Goal: Find specific page/section: Find specific page/section

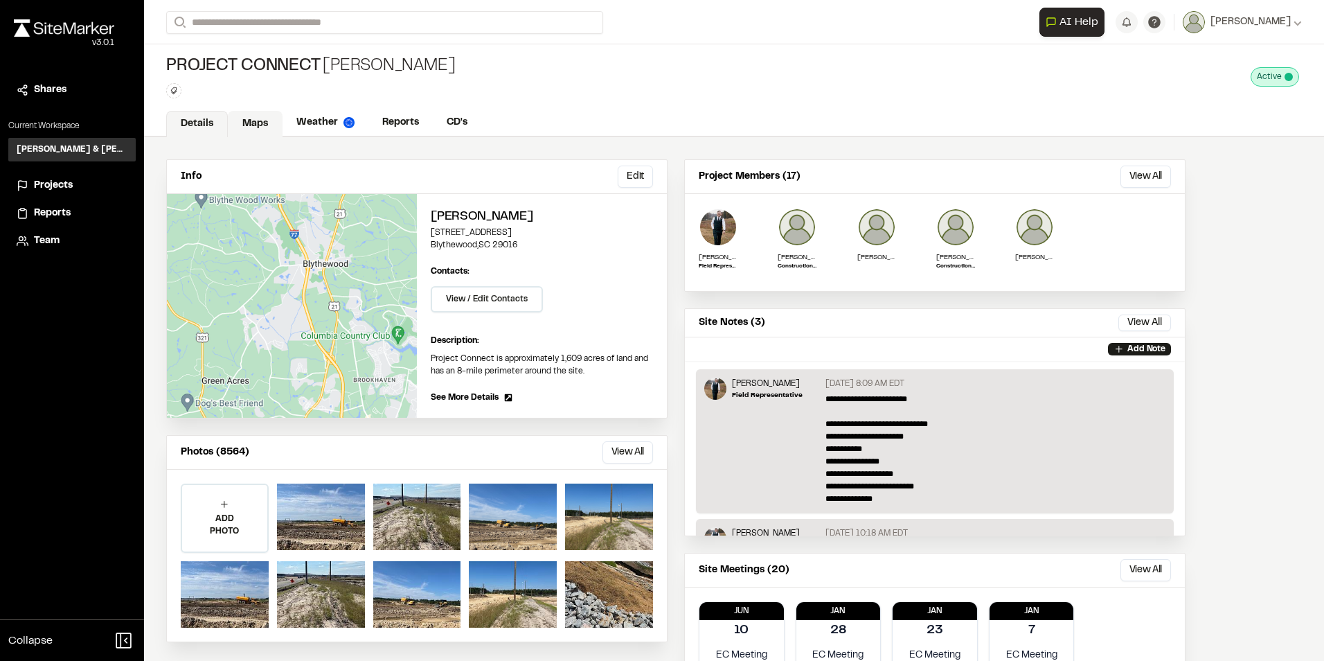
click at [254, 123] on link "Maps" at bounding box center [255, 124] width 55 height 26
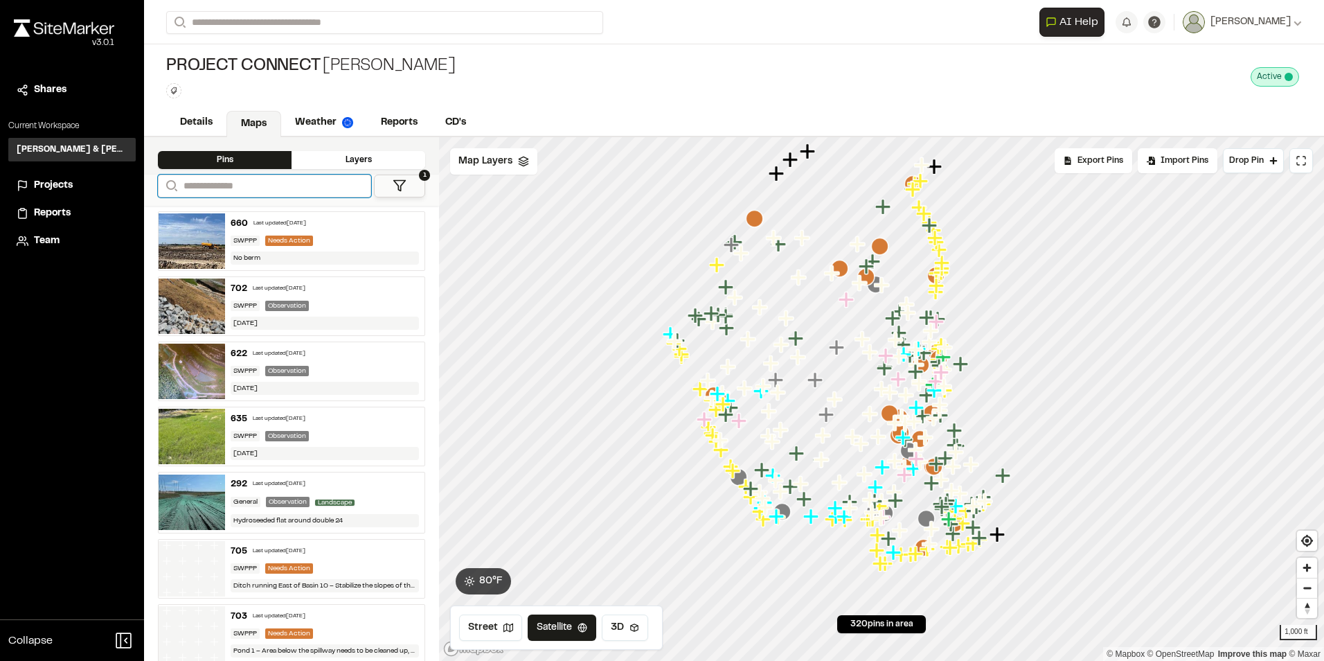
click at [250, 188] on input "Search" at bounding box center [264, 186] width 213 height 23
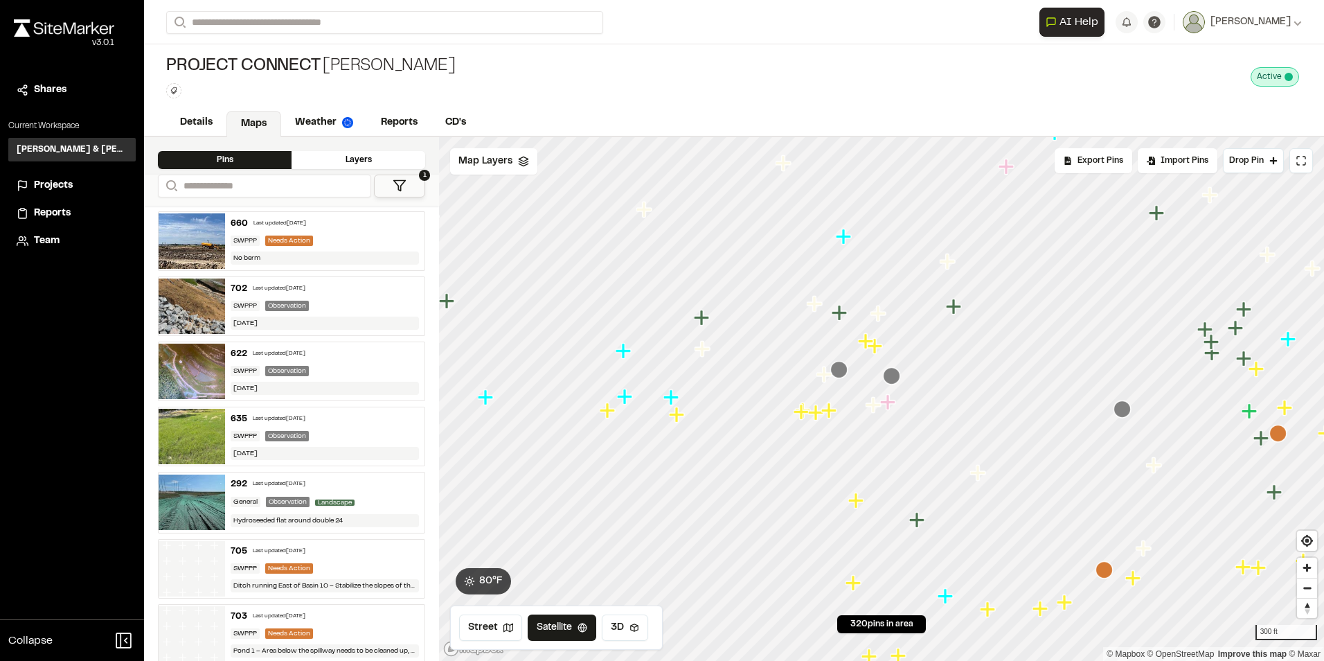
click at [845, 373] on icon "Map marker" at bounding box center [838, 369] width 17 height 17
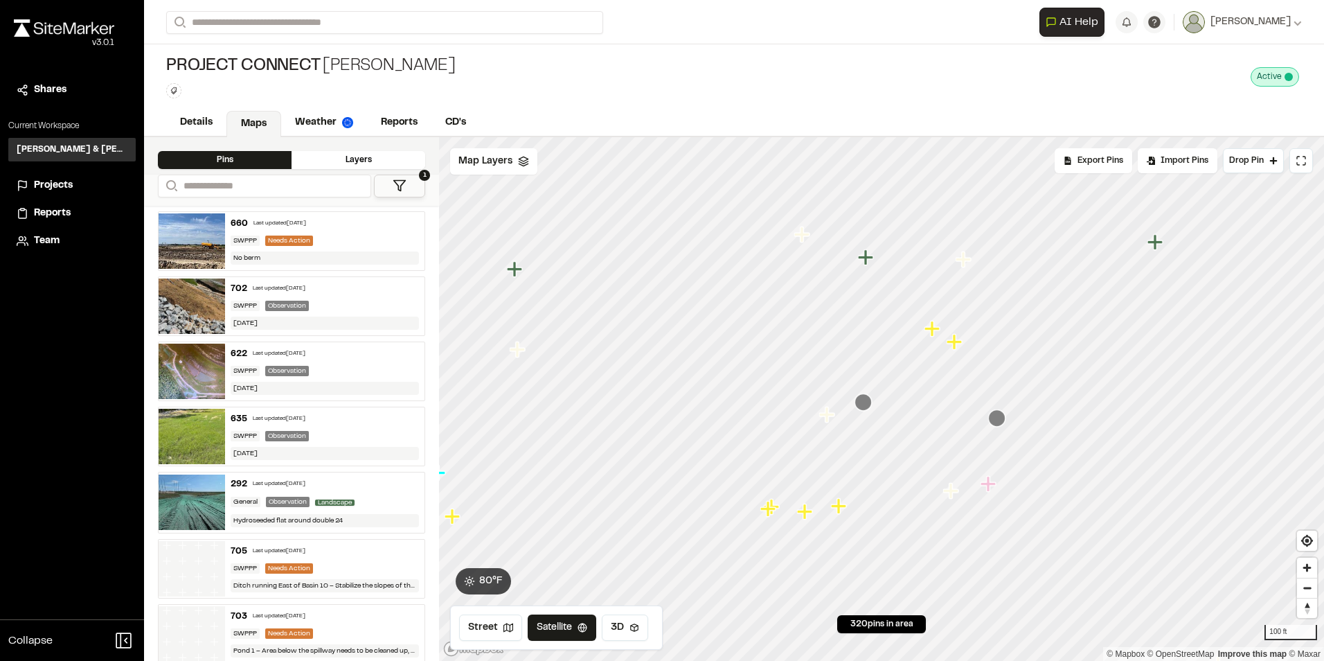
click at [826, 418] on icon "Map marker" at bounding box center [826, 414] width 15 height 15
click at [402, 189] on icon at bounding box center [400, 186] width 14 height 14
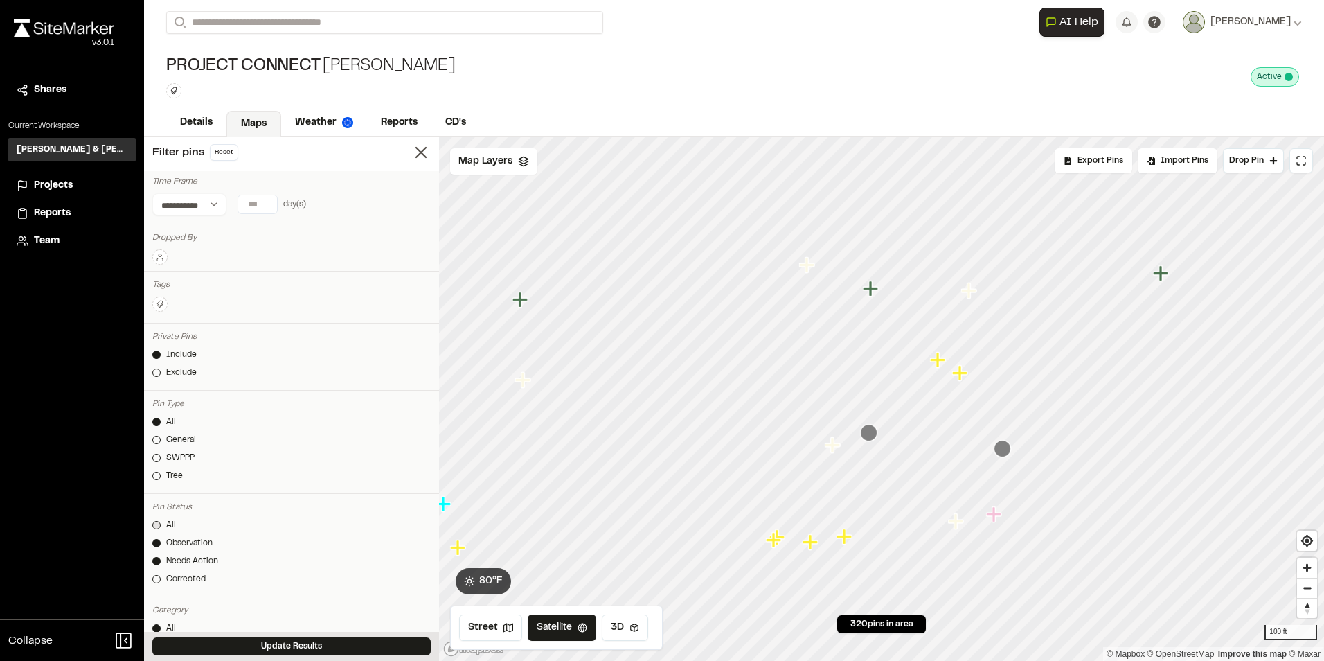
click at [159, 526] on div at bounding box center [156, 525] width 8 height 8
click at [269, 644] on button "Update Results" at bounding box center [291, 646] width 278 height 18
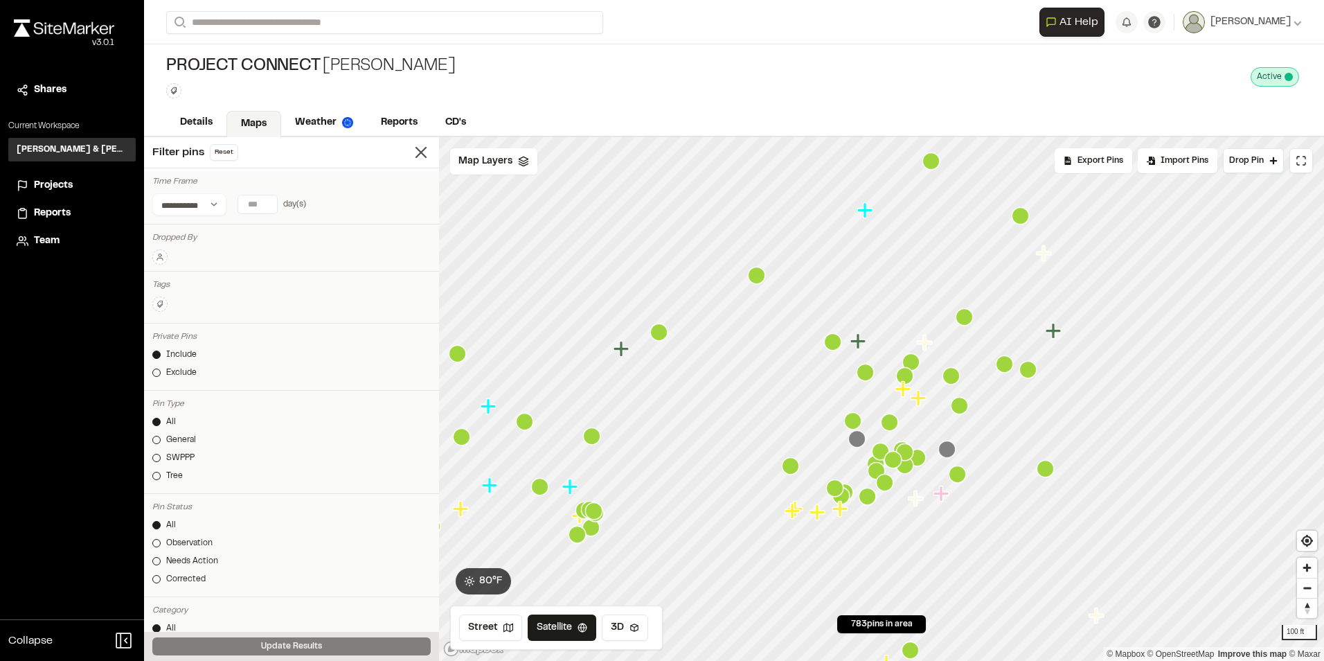
drag, startPoint x: 910, startPoint y: 423, endPoint x: 898, endPoint y: 462, distance: 40.5
click at [898, 462] on icon "Map marker" at bounding box center [892, 459] width 17 height 17
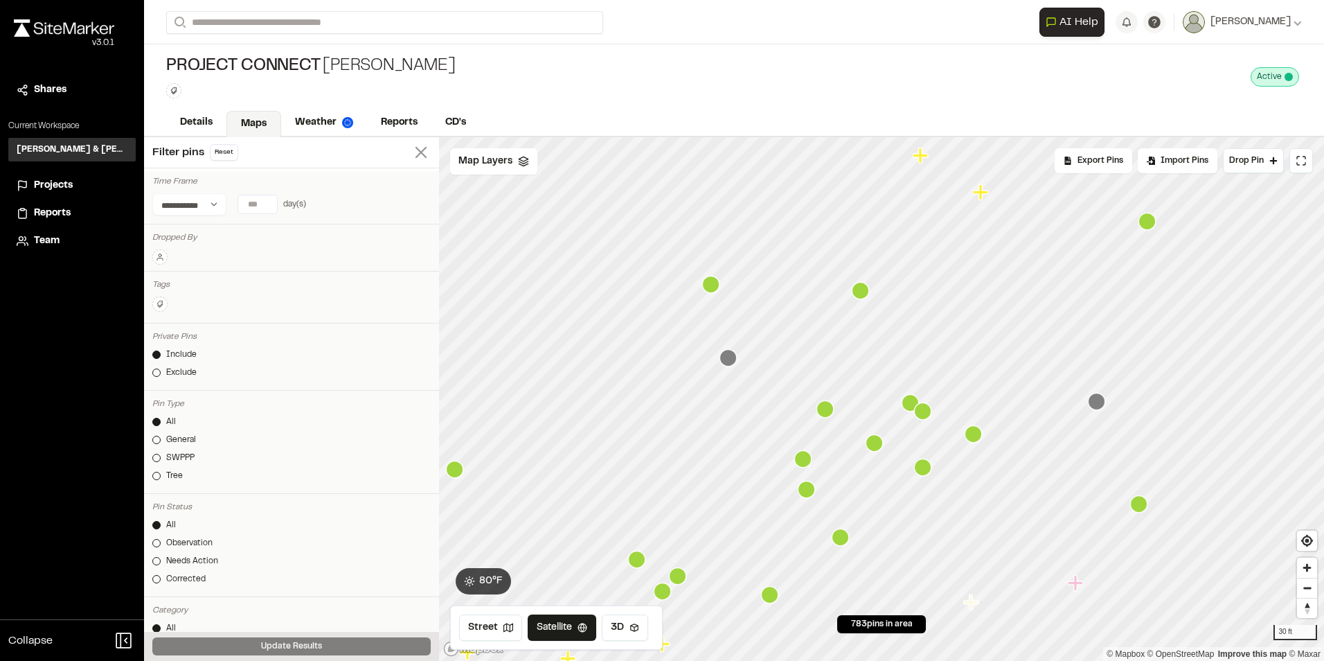
click at [411, 150] on icon at bounding box center [420, 152] width 19 height 19
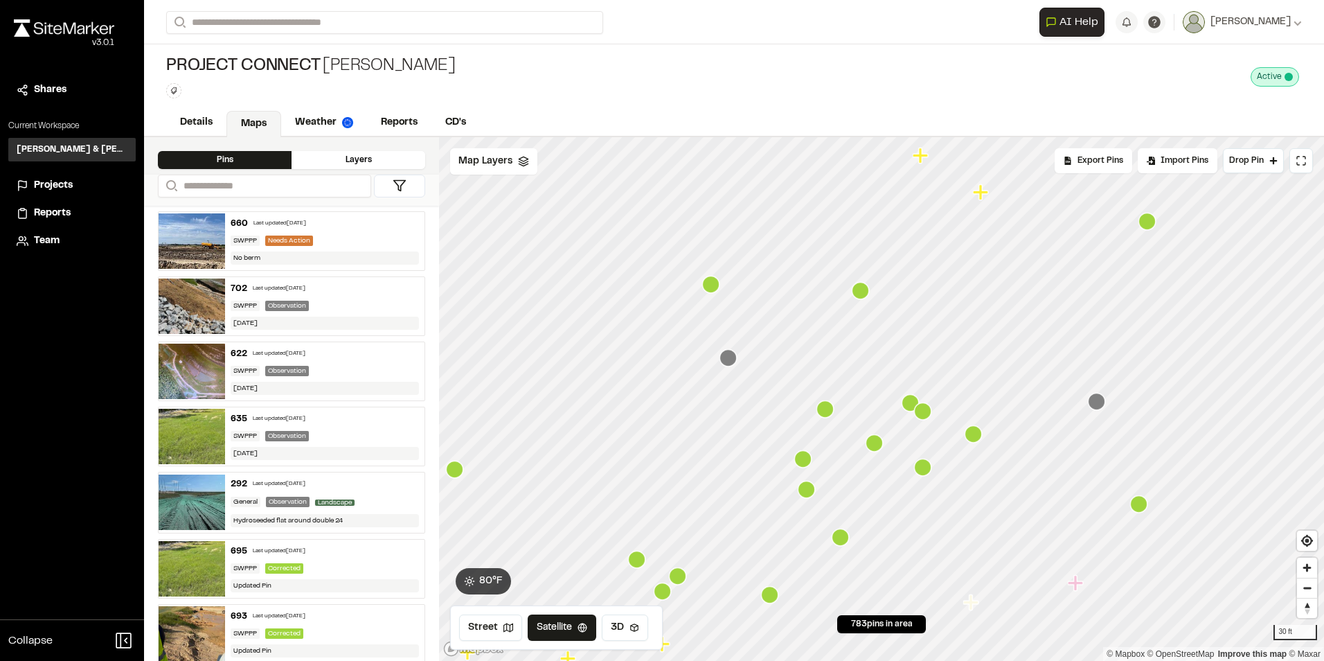
click at [804, 461] on icon "Map marker" at bounding box center [802, 458] width 17 height 17
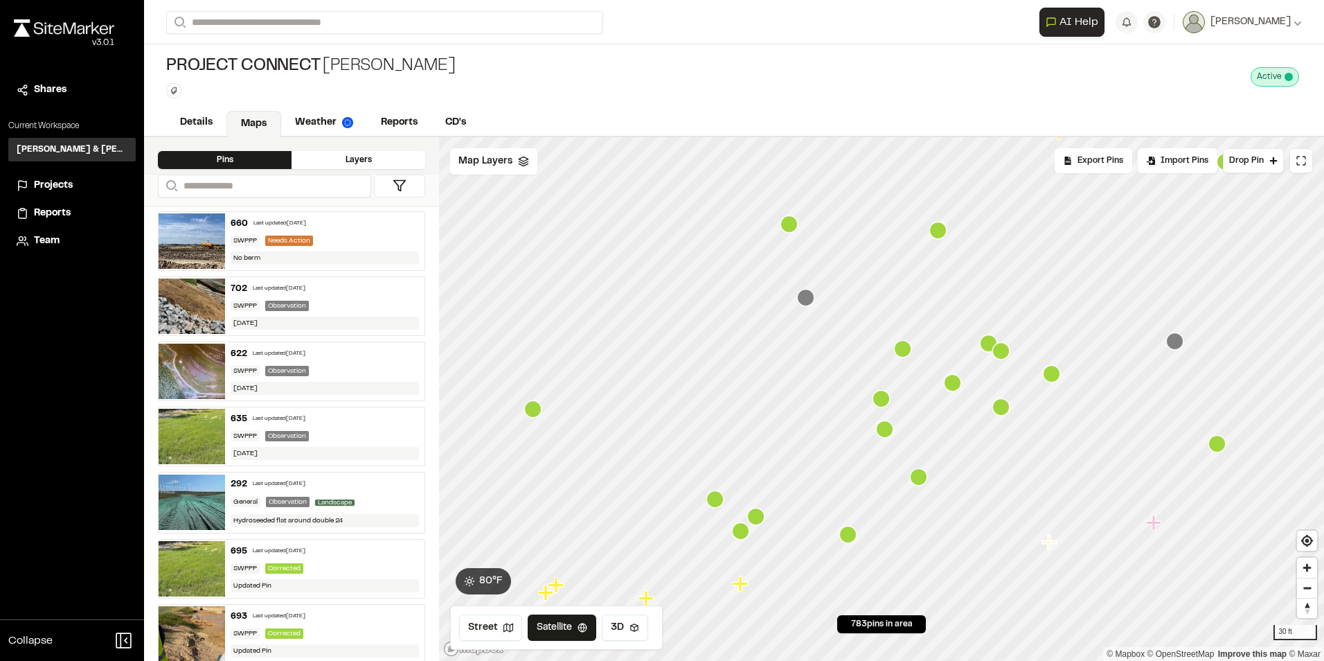
click at [907, 350] on icon "Map marker" at bounding box center [902, 348] width 17 height 17
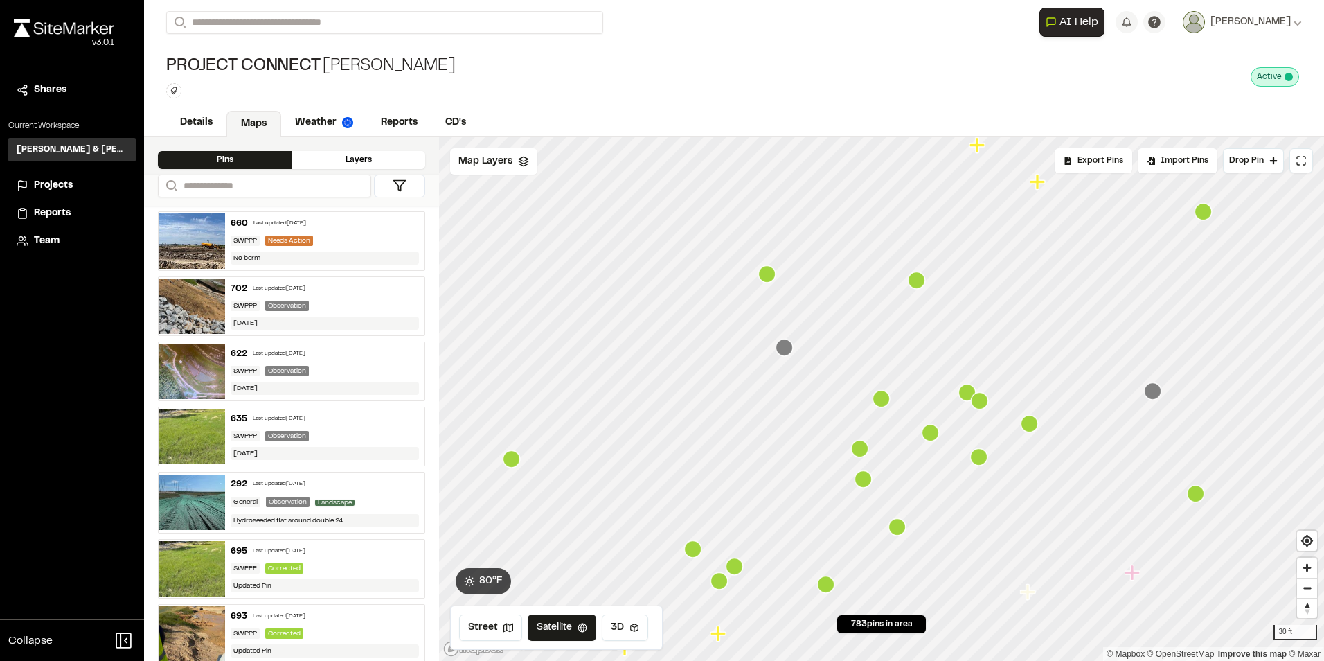
click at [864, 479] on icon "Map marker" at bounding box center [863, 478] width 17 height 17
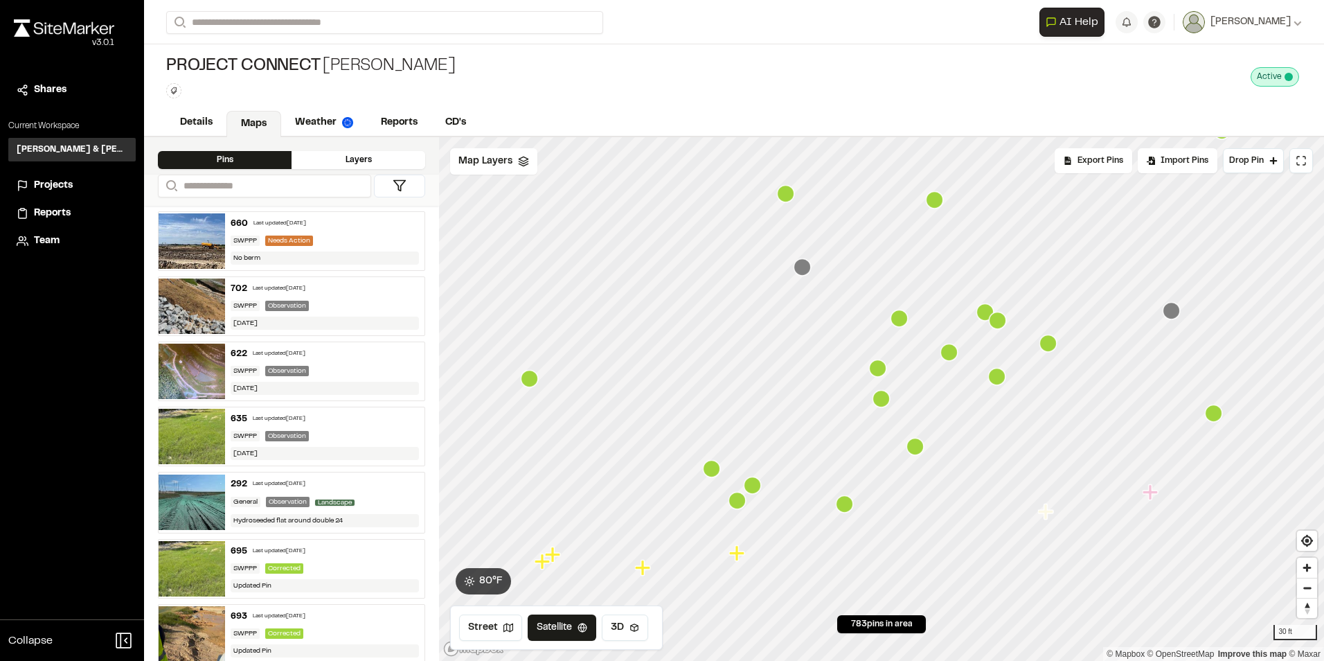
click at [918, 449] on icon "Map marker" at bounding box center [915, 446] width 17 height 17
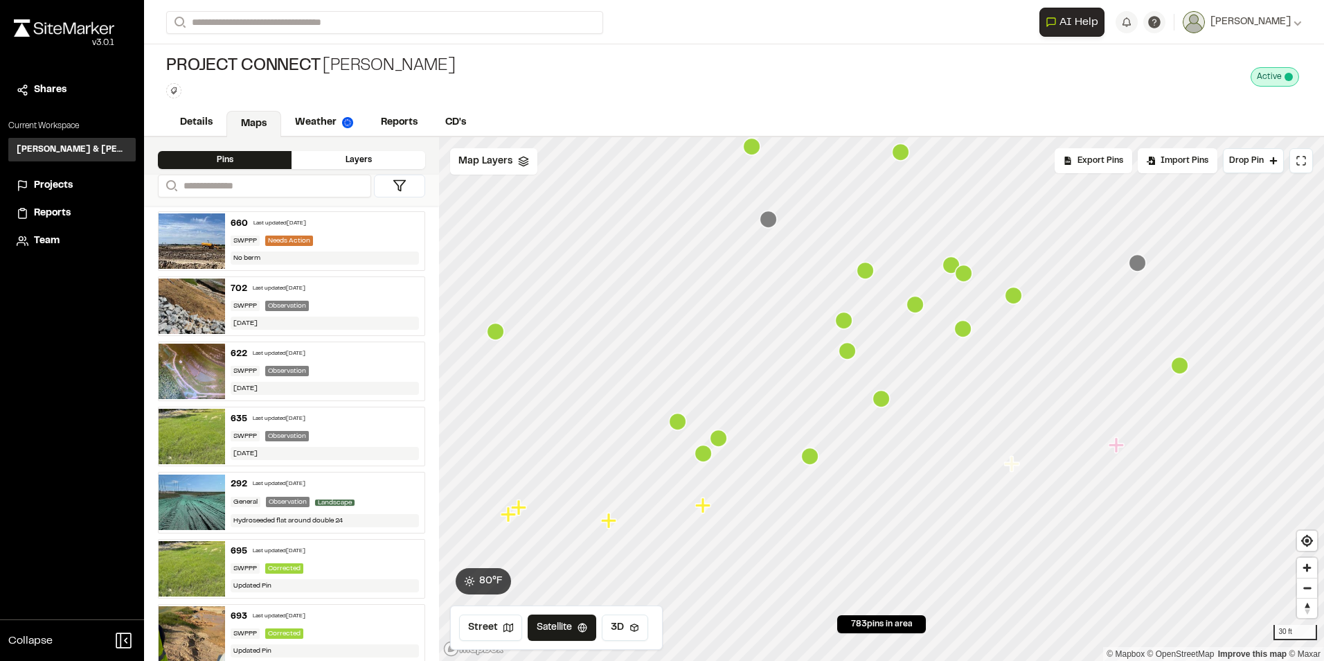
click at [841, 354] on icon "Map marker" at bounding box center [847, 350] width 17 height 17
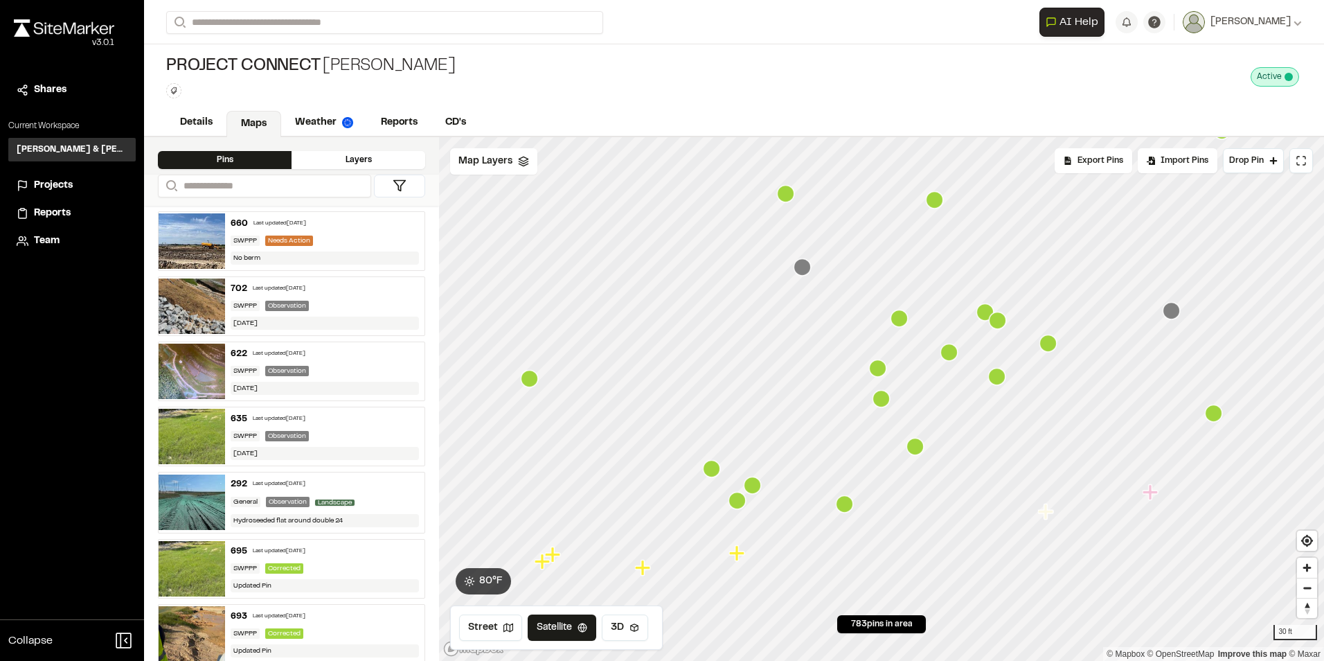
click at [877, 366] on icon "Map marker" at bounding box center [877, 367] width 17 height 17
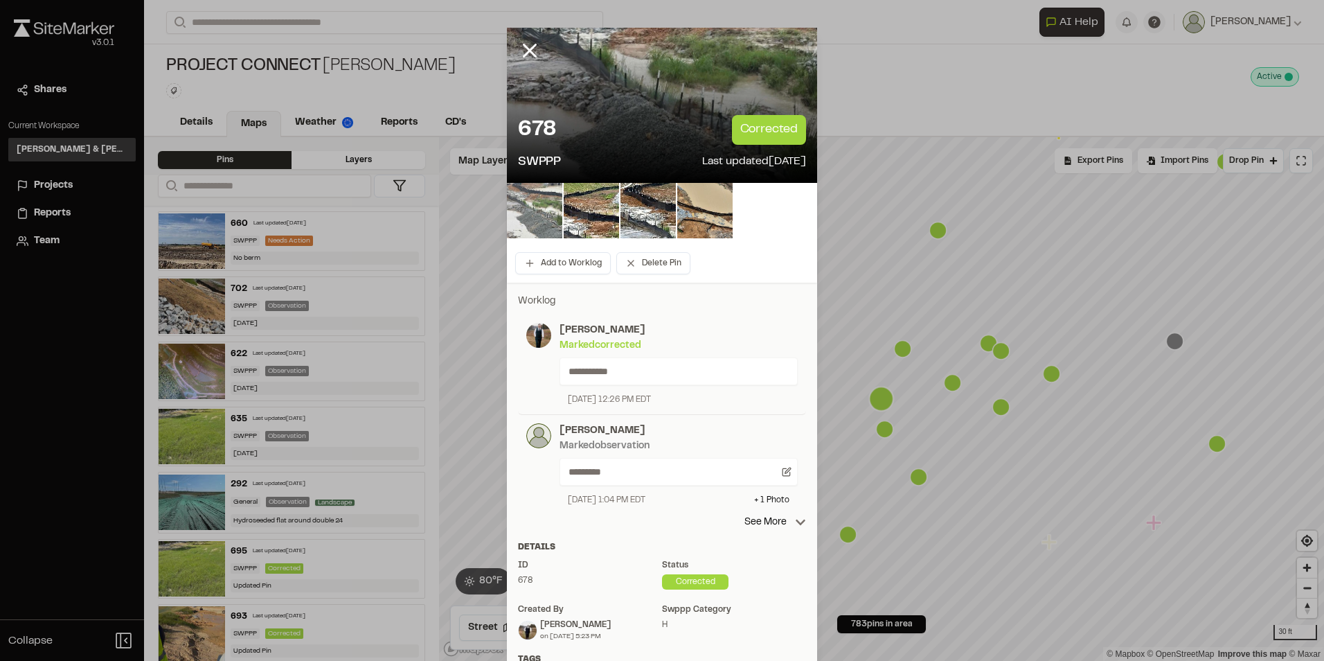
click at [531, 213] on img at bounding box center [534, 210] width 55 height 55
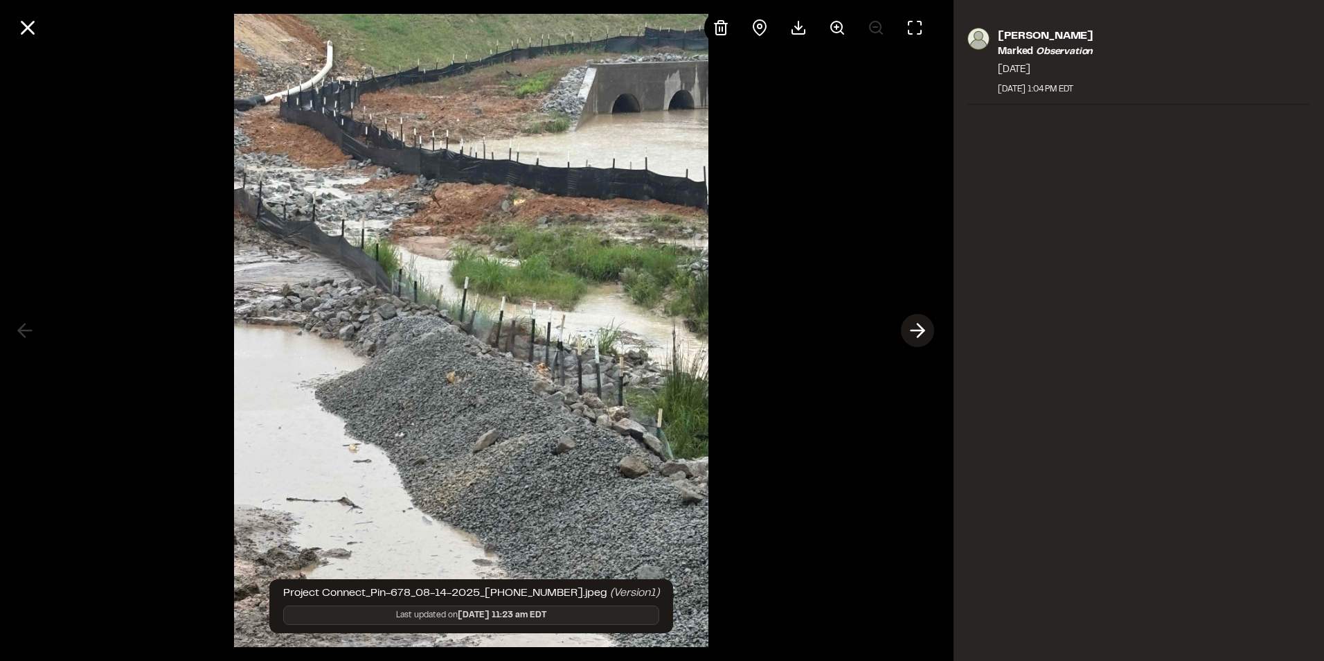
click at [909, 326] on icon at bounding box center [918, 331] width 22 height 24
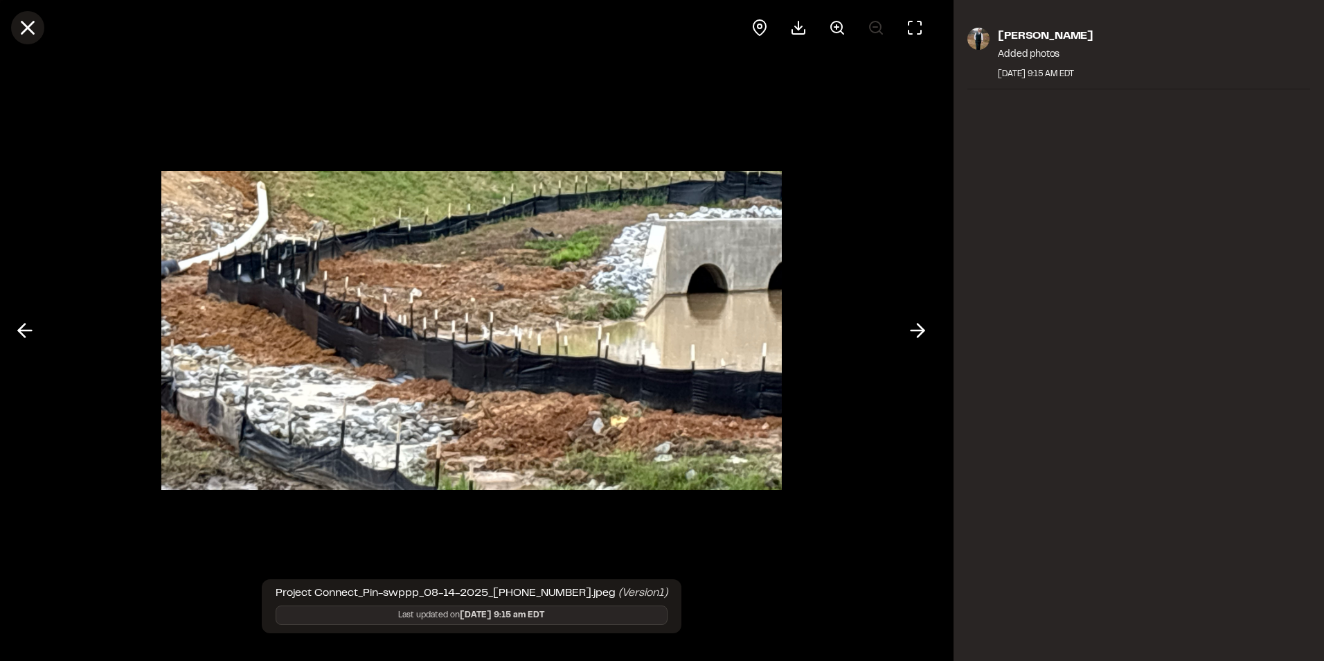
click at [31, 24] on line at bounding box center [28, 28] width 12 height 12
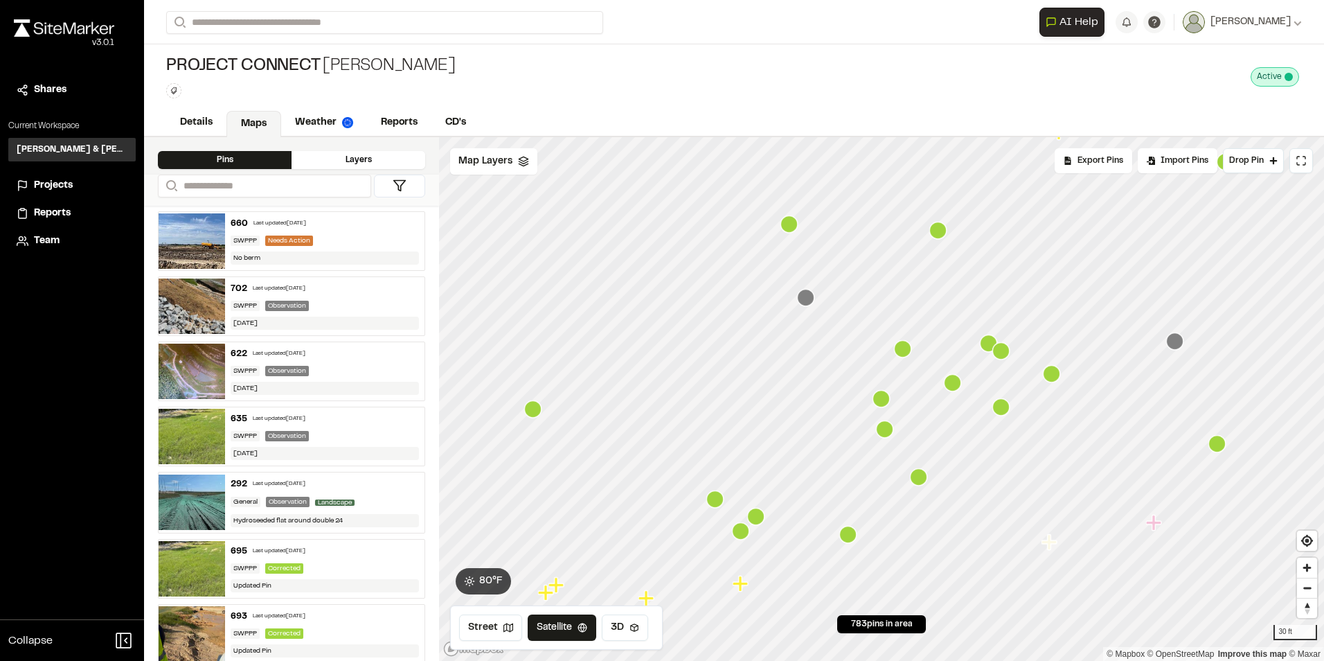
click at [934, 233] on icon "Map marker" at bounding box center [937, 230] width 17 height 17
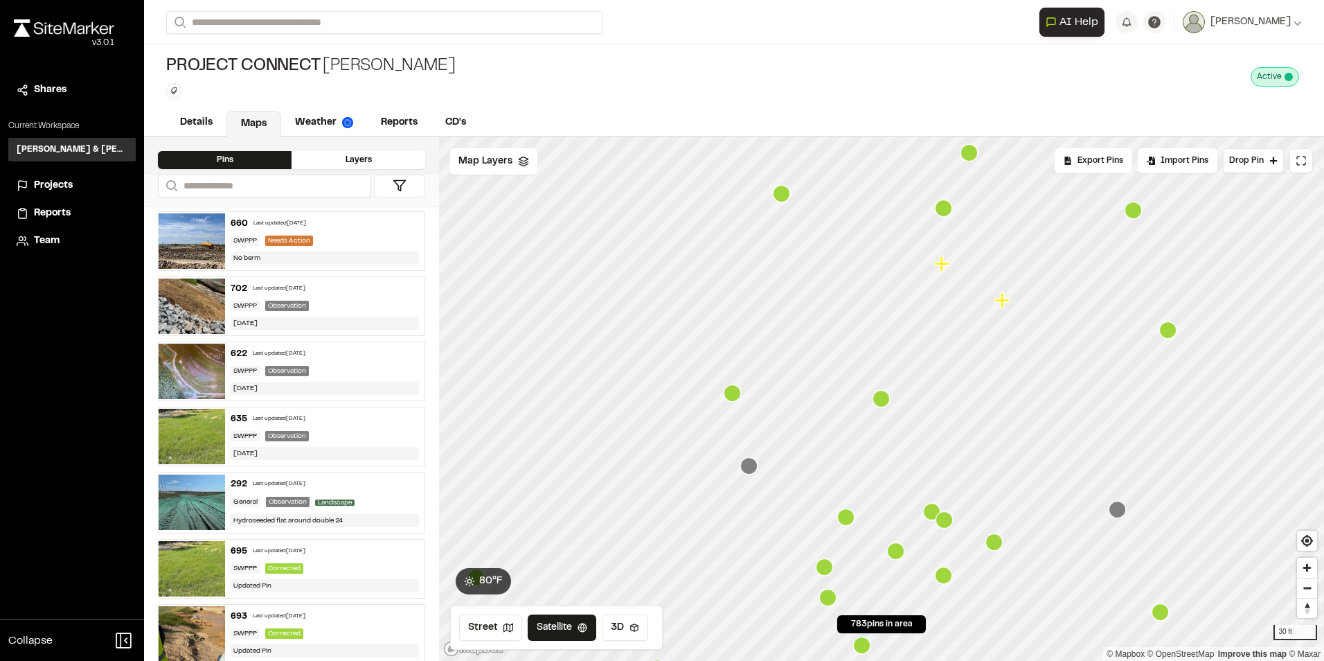
click at [728, 400] on icon "Map marker" at bounding box center [732, 392] width 17 height 17
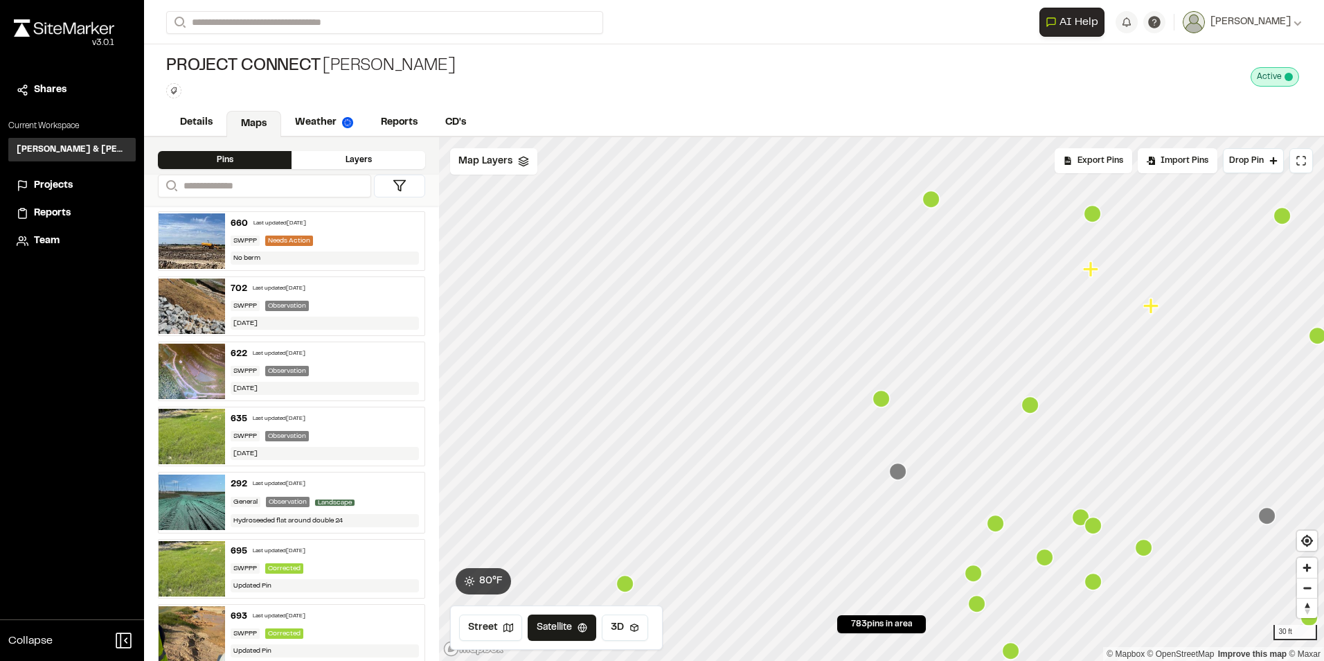
click at [1001, 524] on icon "Map marker" at bounding box center [995, 523] width 17 height 17
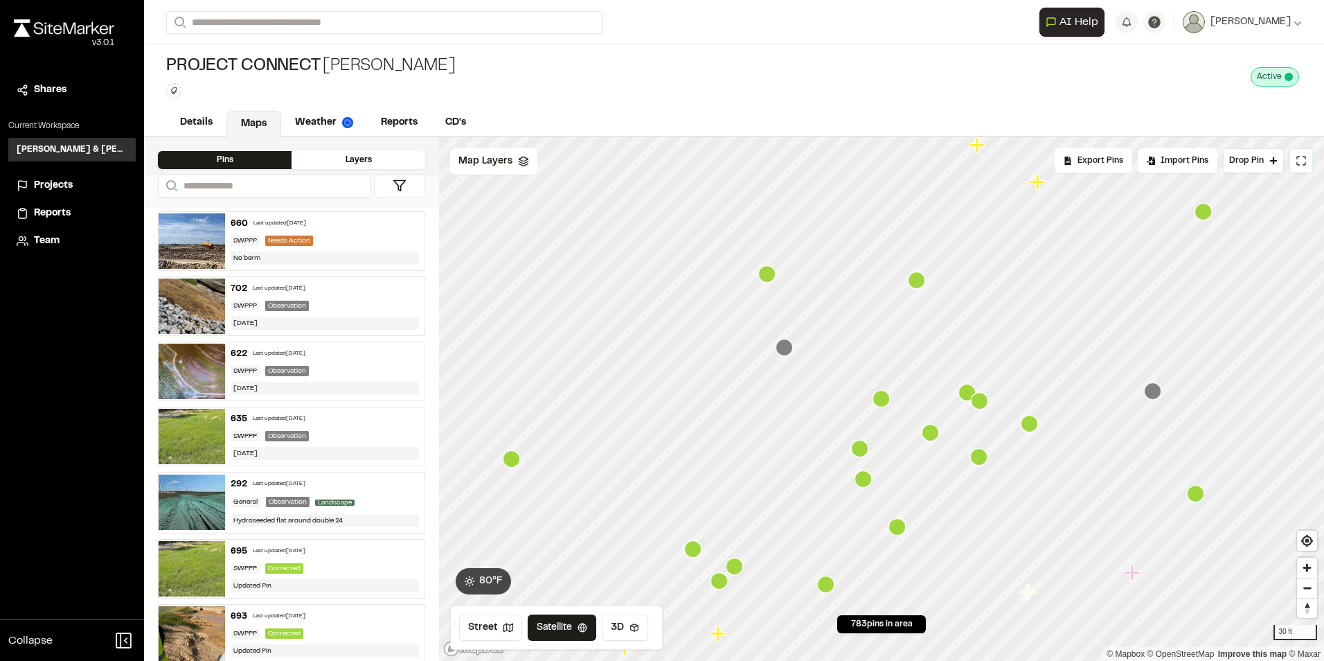
click at [933, 428] on icon "Map marker" at bounding box center [930, 432] width 17 height 17
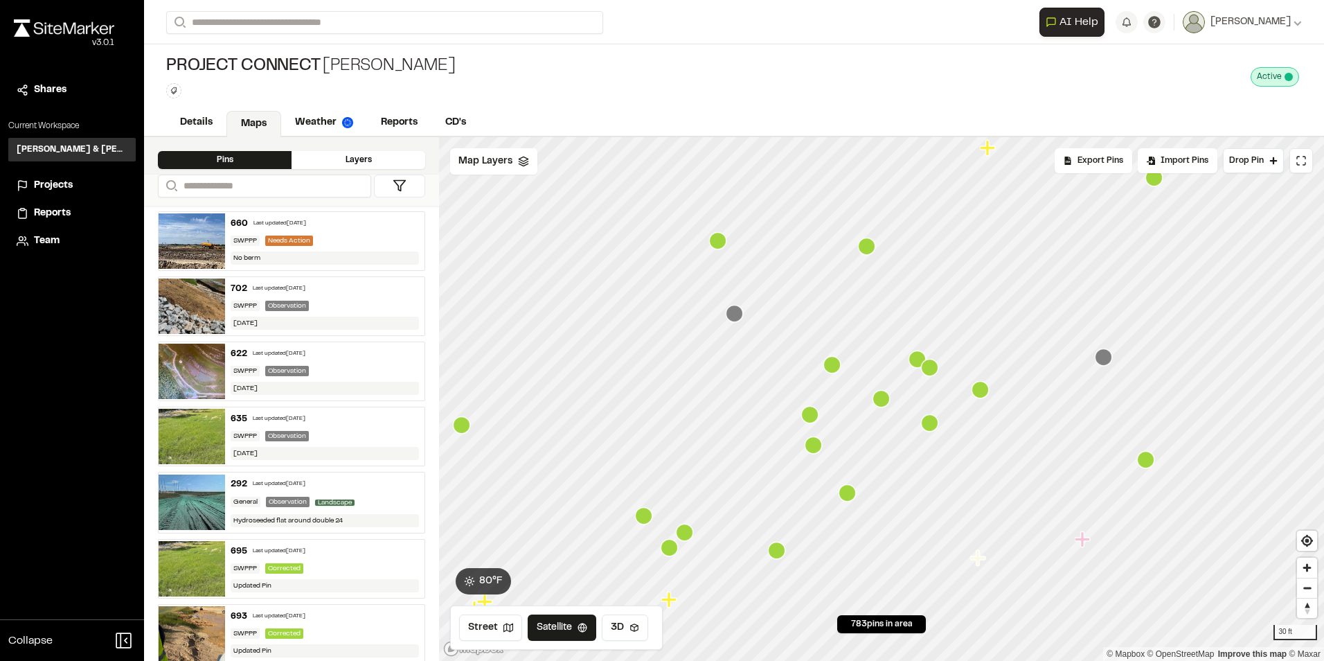
click at [915, 355] on icon "Map marker" at bounding box center [917, 358] width 17 height 17
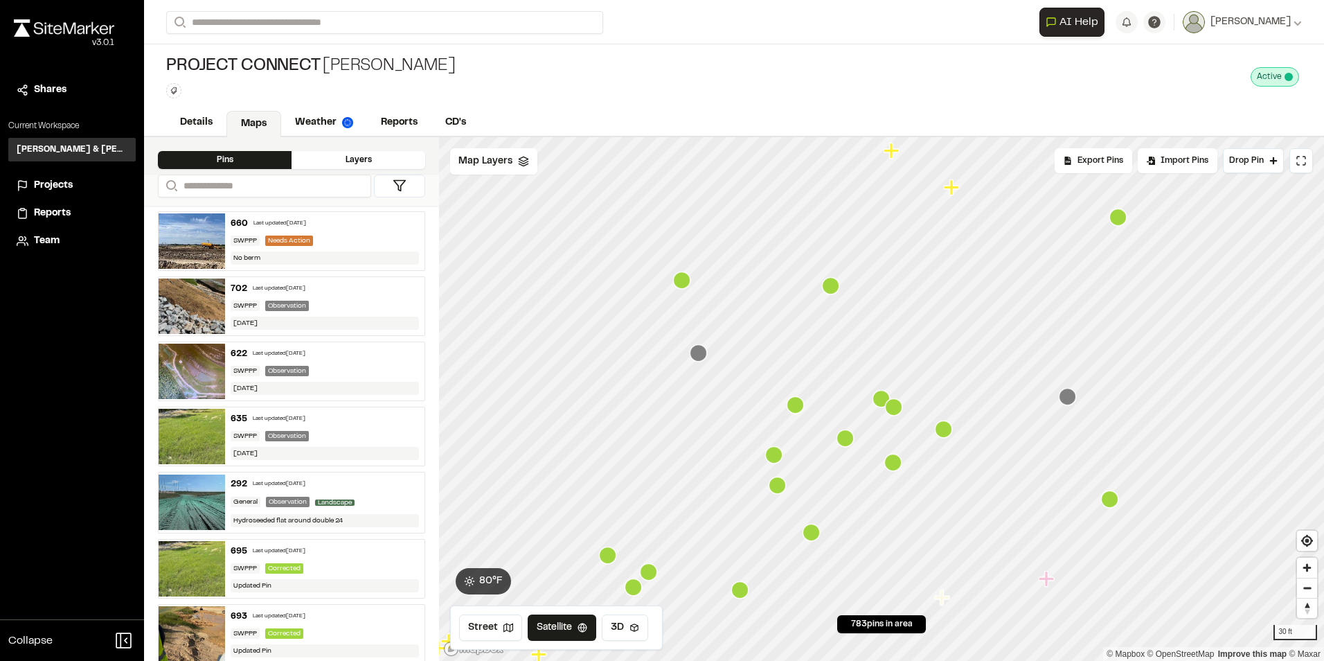
click at [895, 407] on icon "Map marker" at bounding box center [893, 406] width 17 height 17
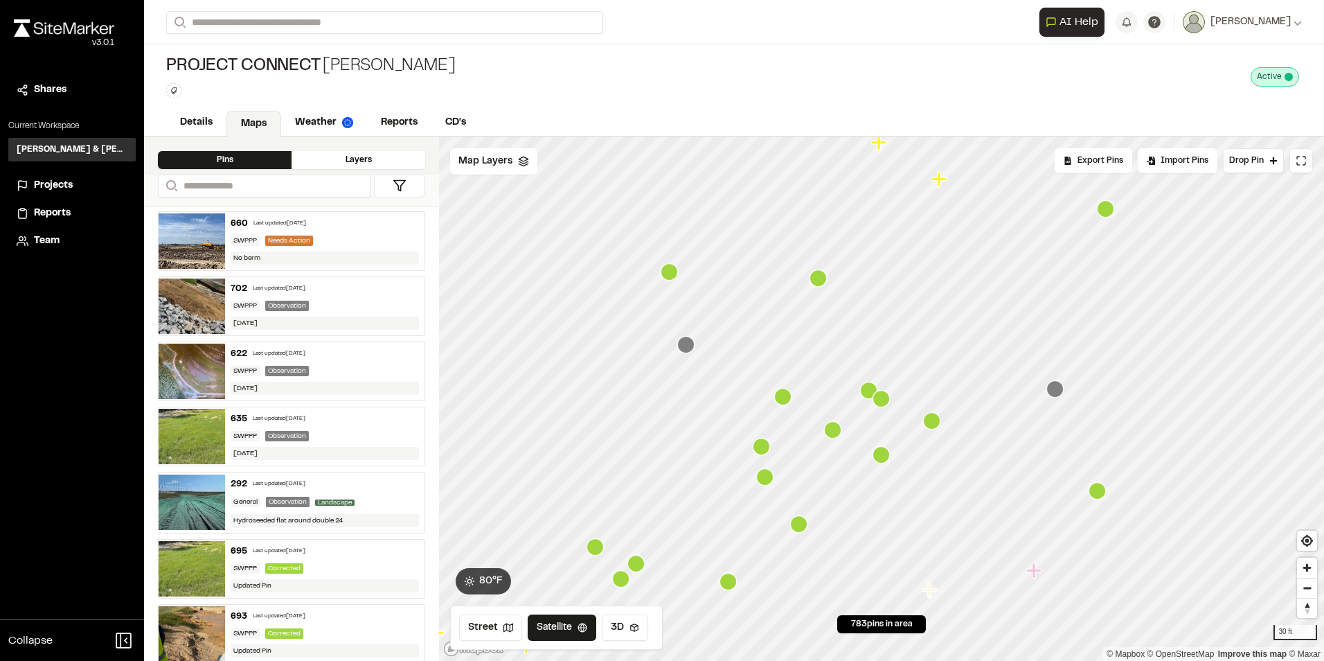
click at [882, 458] on icon "Map marker" at bounding box center [881, 454] width 17 height 17
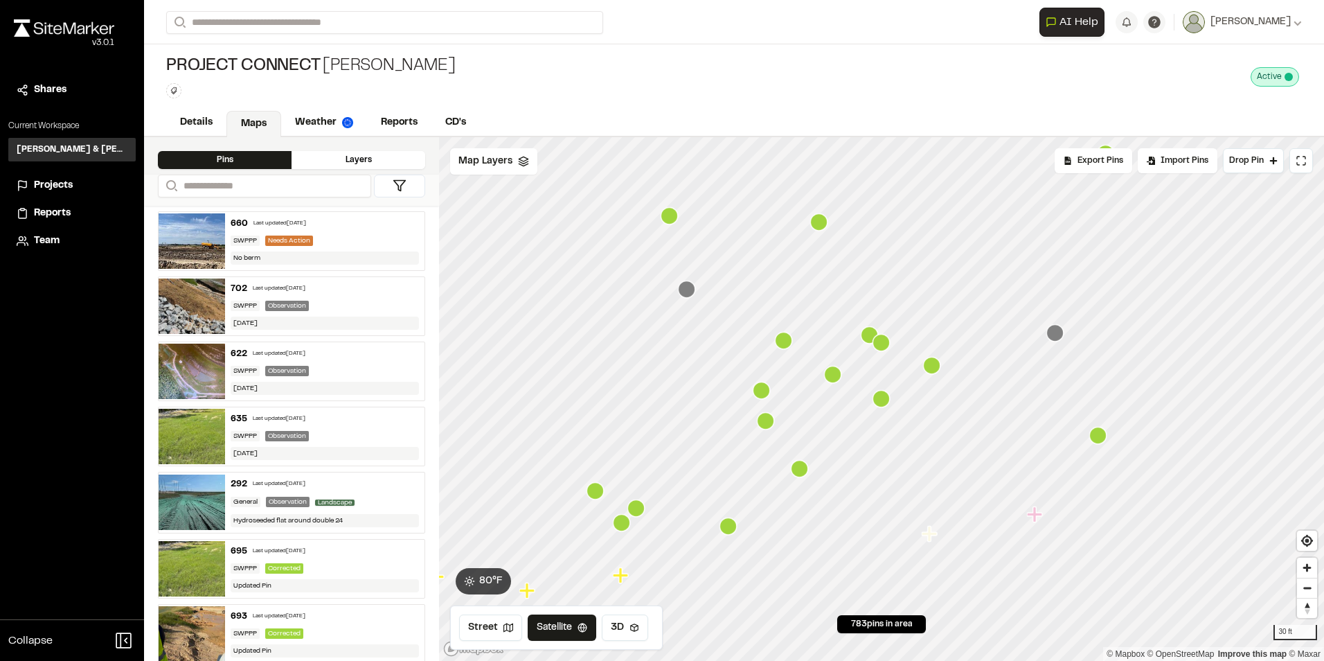
click at [938, 371] on icon "Map marker" at bounding box center [931, 365] width 17 height 17
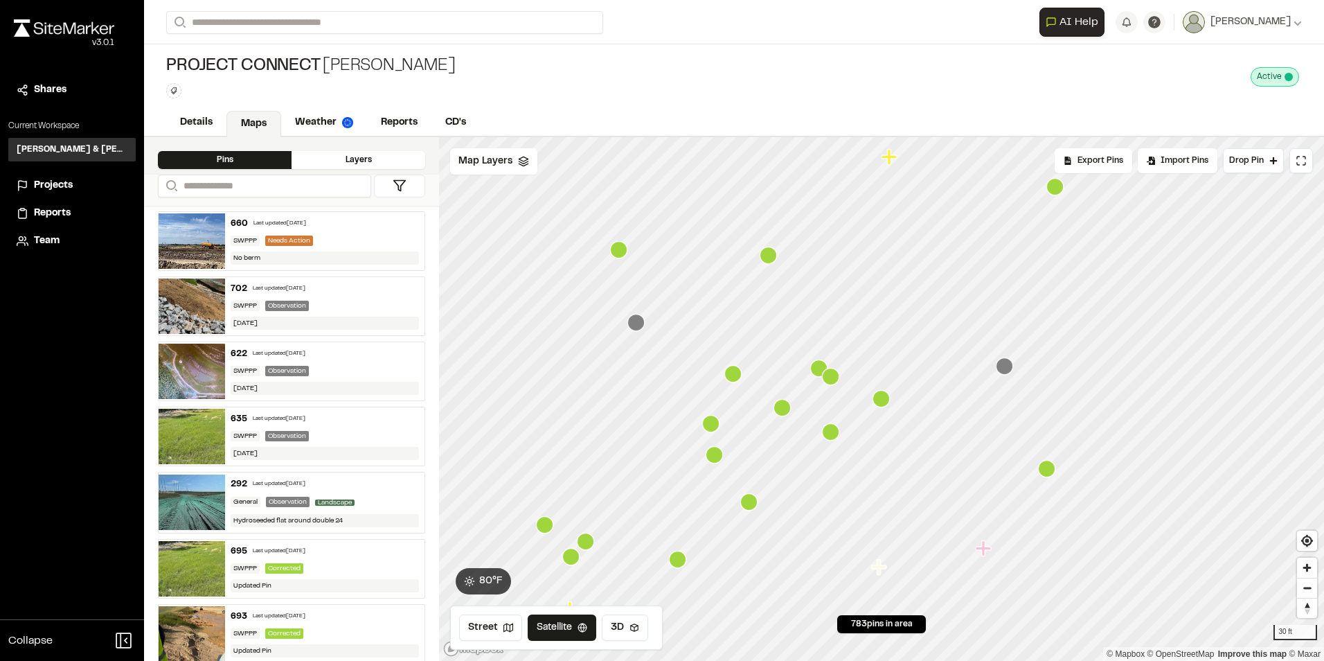
click at [787, 410] on icon "Map marker" at bounding box center [782, 407] width 17 height 17
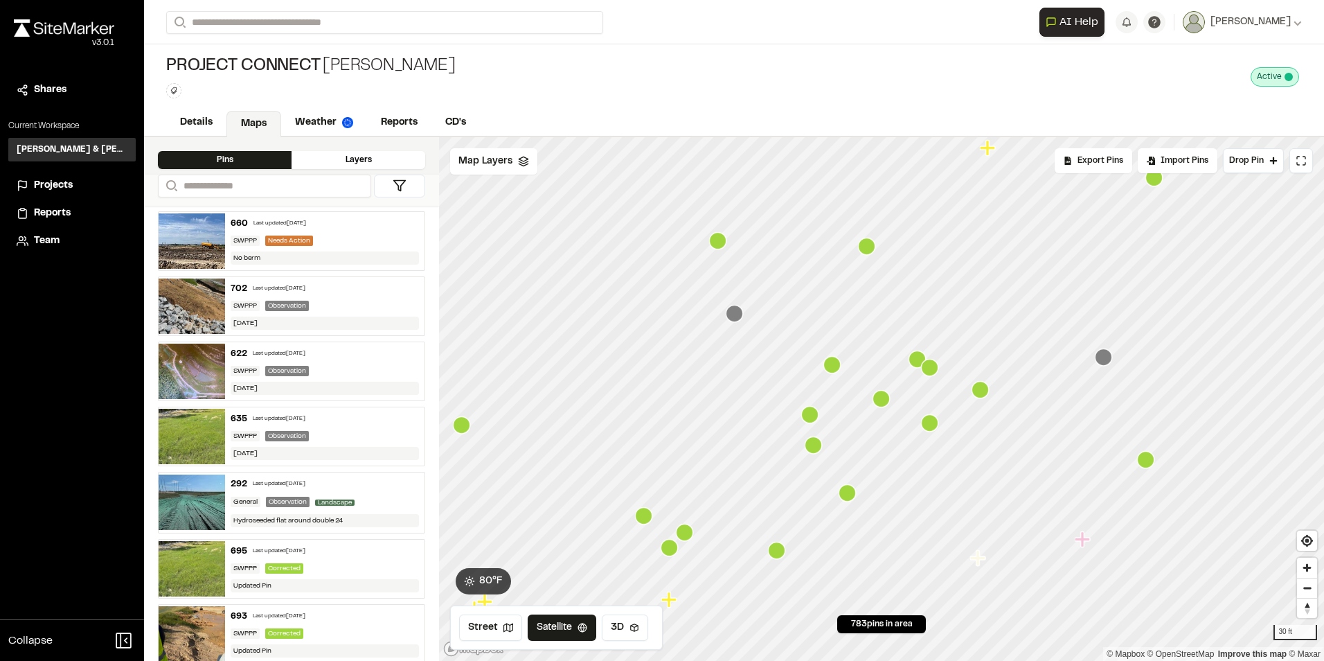
click at [646, 521] on icon "Map marker" at bounding box center [643, 515] width 17 height 17
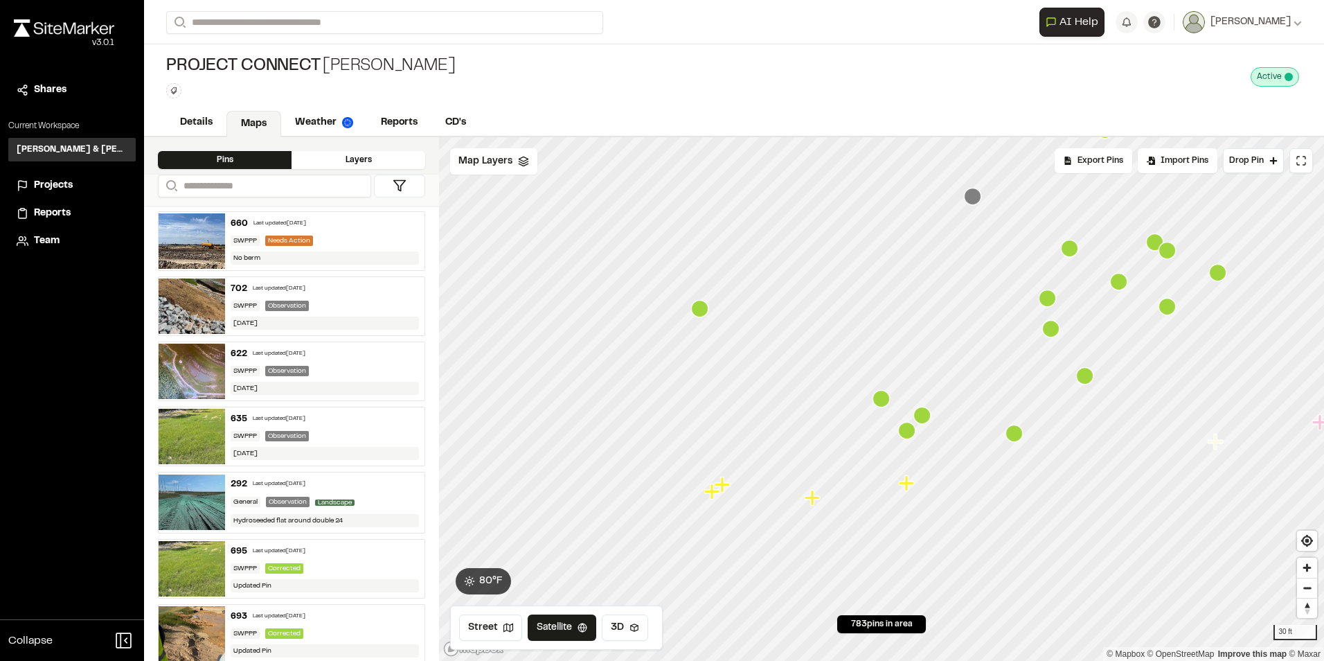
click at [904, 433] on icon "Map marker" at bounding box center [906, 430] width 17 height 17
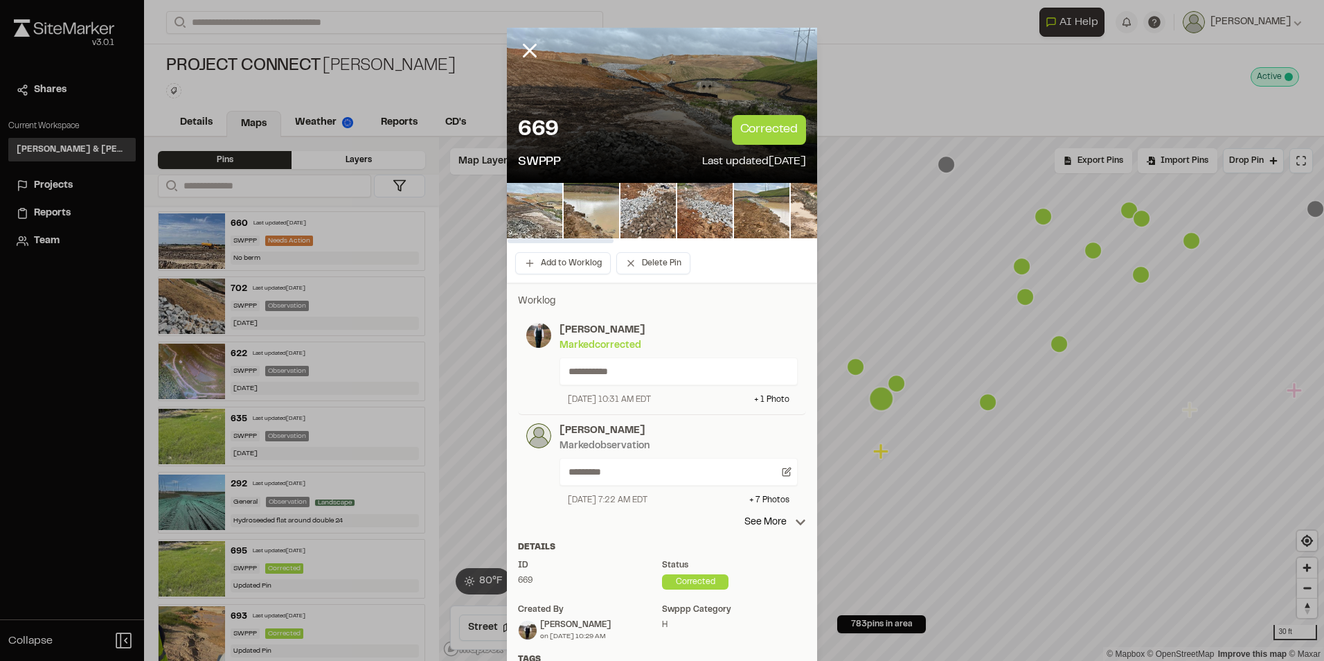
click at [537, 199] on img at bounding box center [534, 210] width 55 height 55
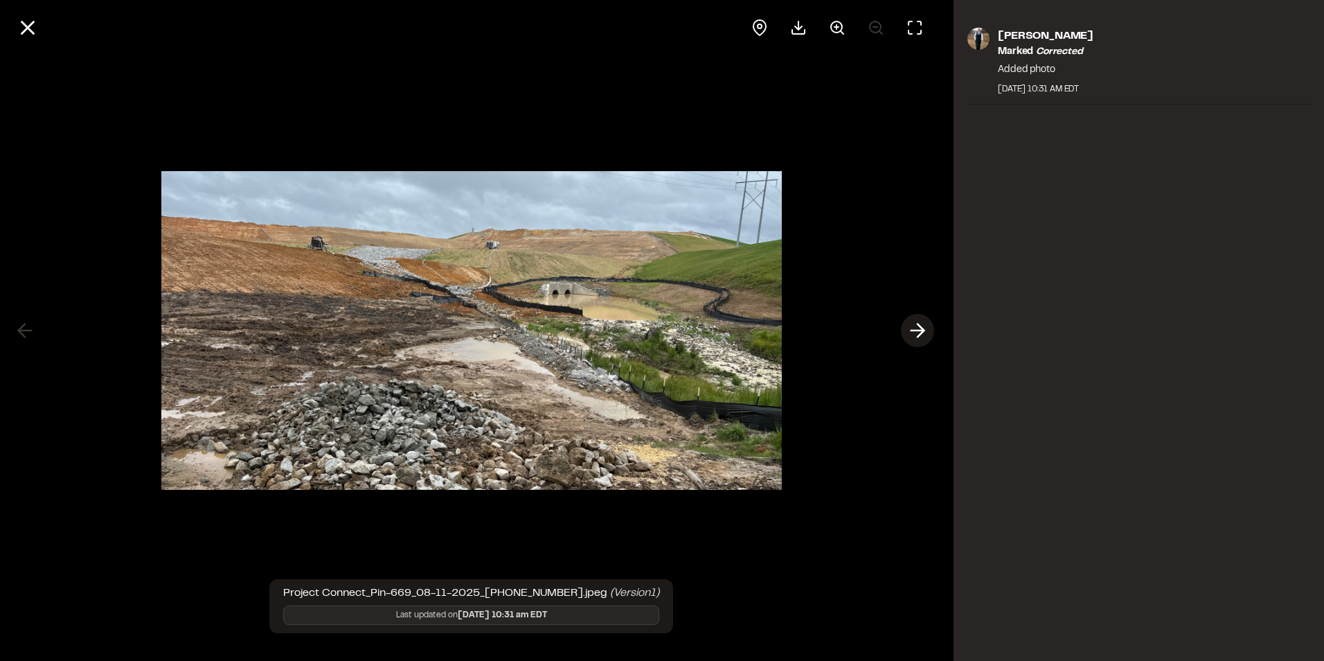
click at [916, 330] on line at bounding box center [917, 330] width 13 height 0
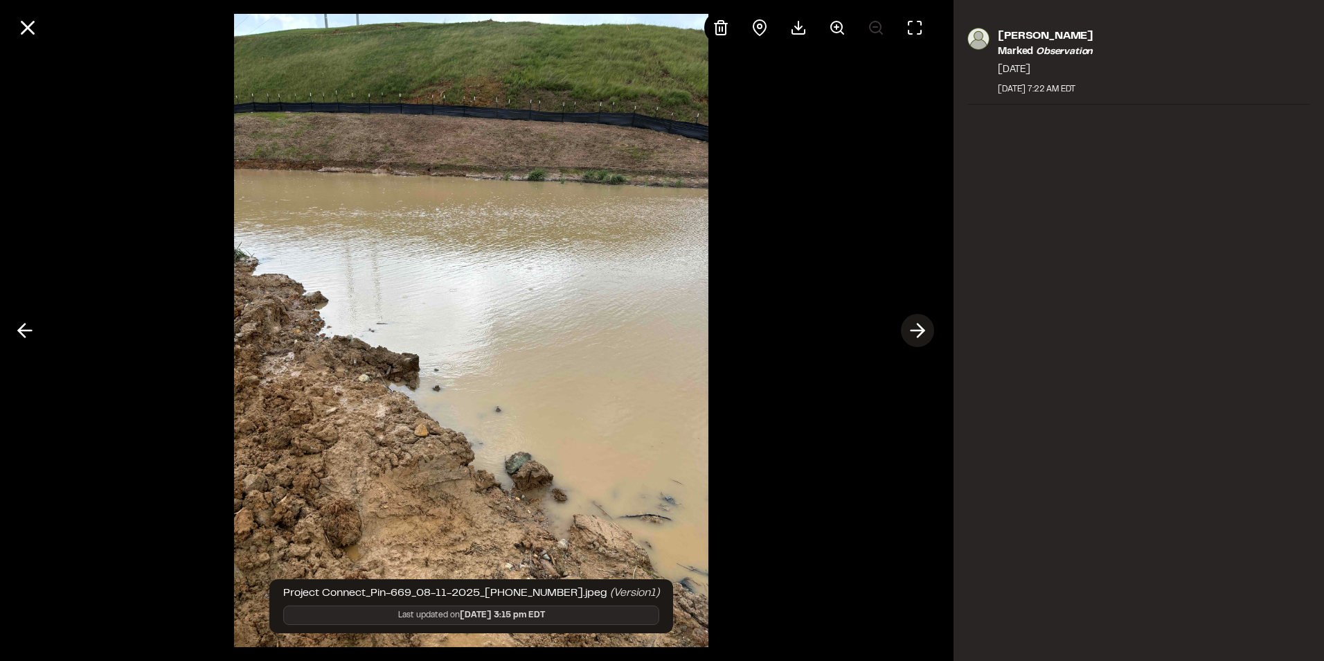
click at [916, 330] on line at bounding box center [917, 330] width 13 height 0
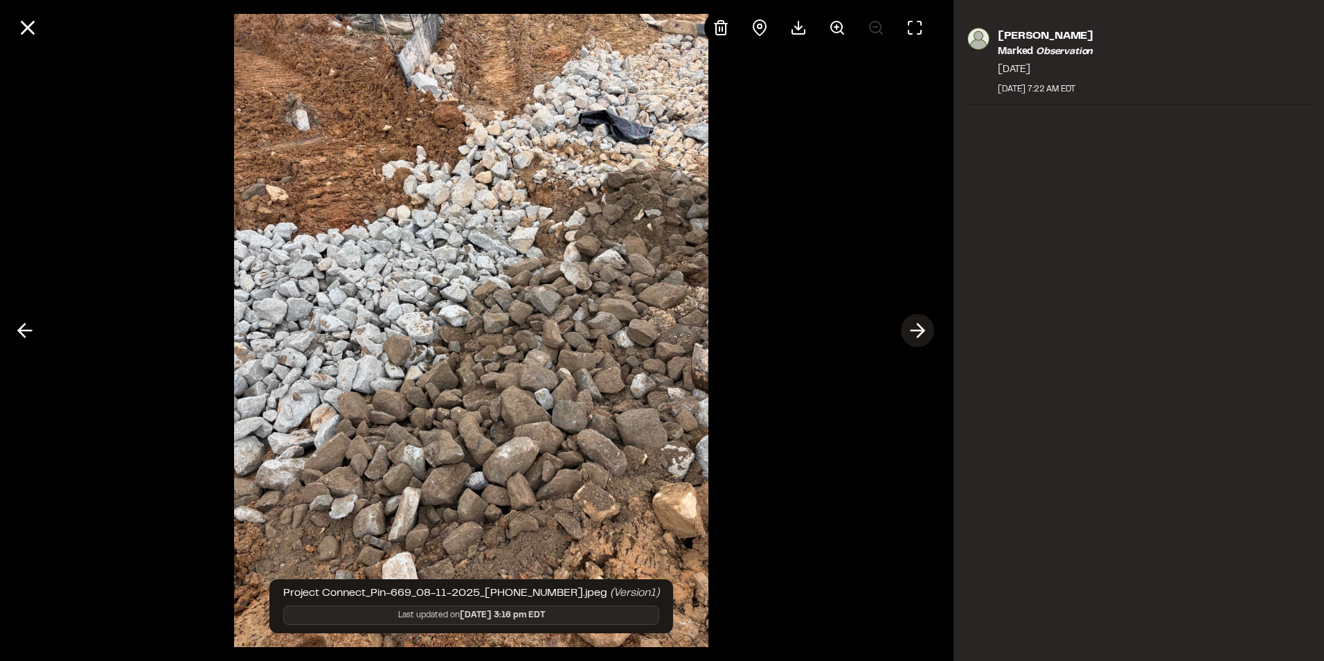
click at [916, 330] on line at bounding box center [917, 330] width 13 height 0
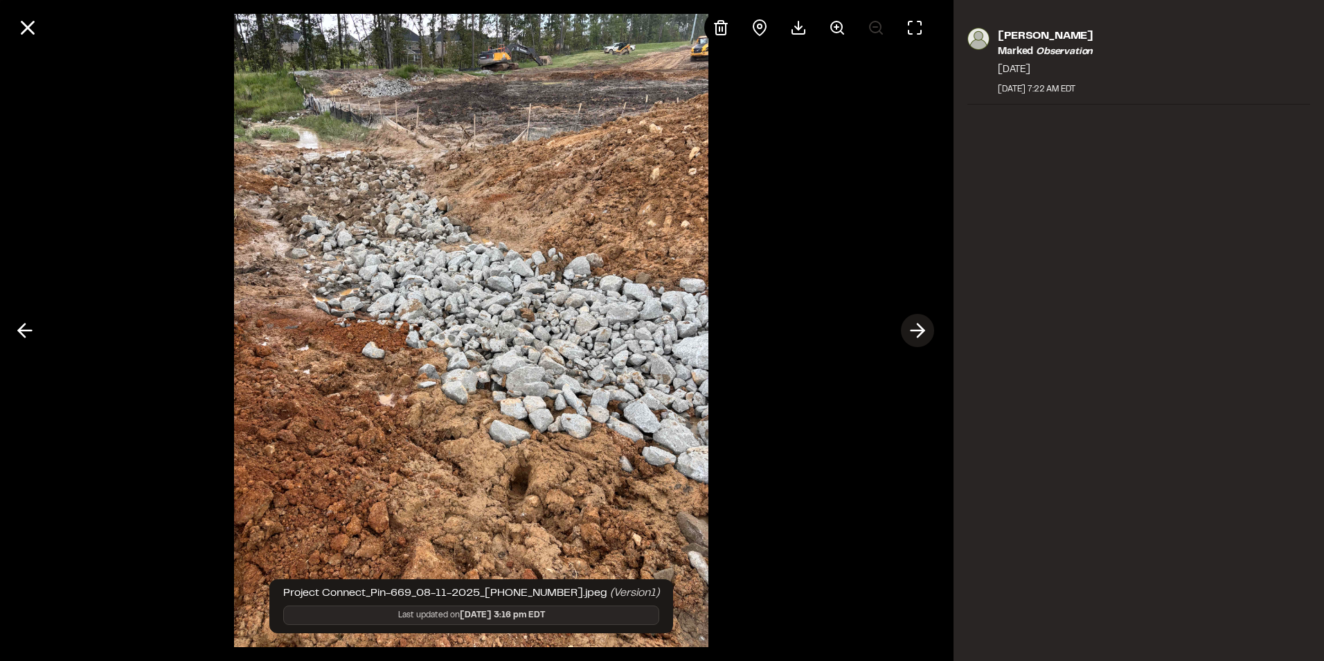
click at [916, 330] on line at bounding box center [917, 330] width 13 height 0
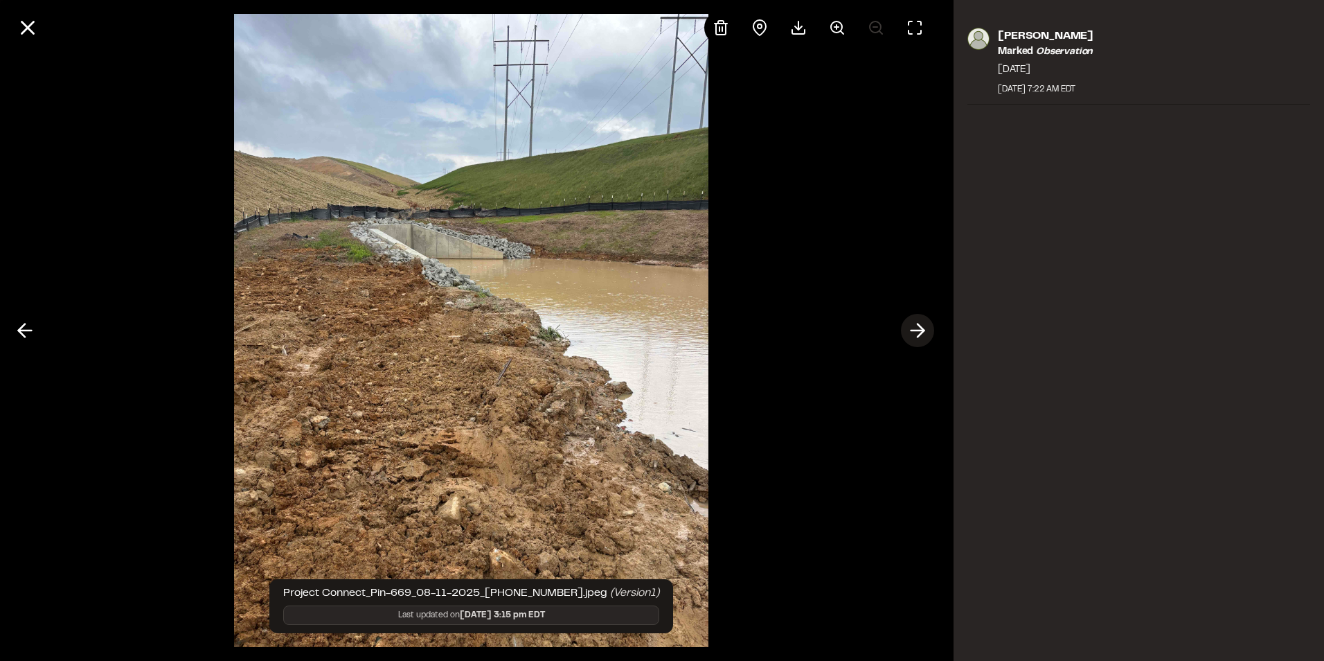
click at [914, 330] on line at bounding box center [917, 330] width 13 height 0
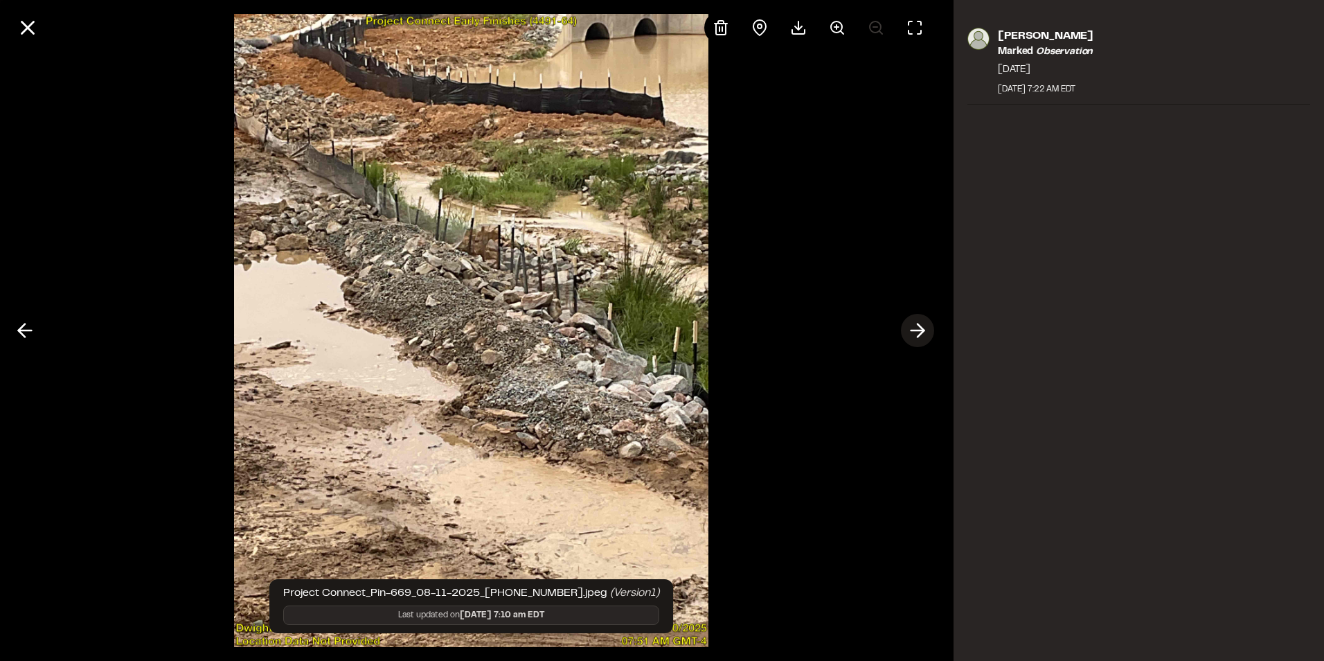
click at [914, 330] on line at bounding box center [917, 330] width 13 height 0
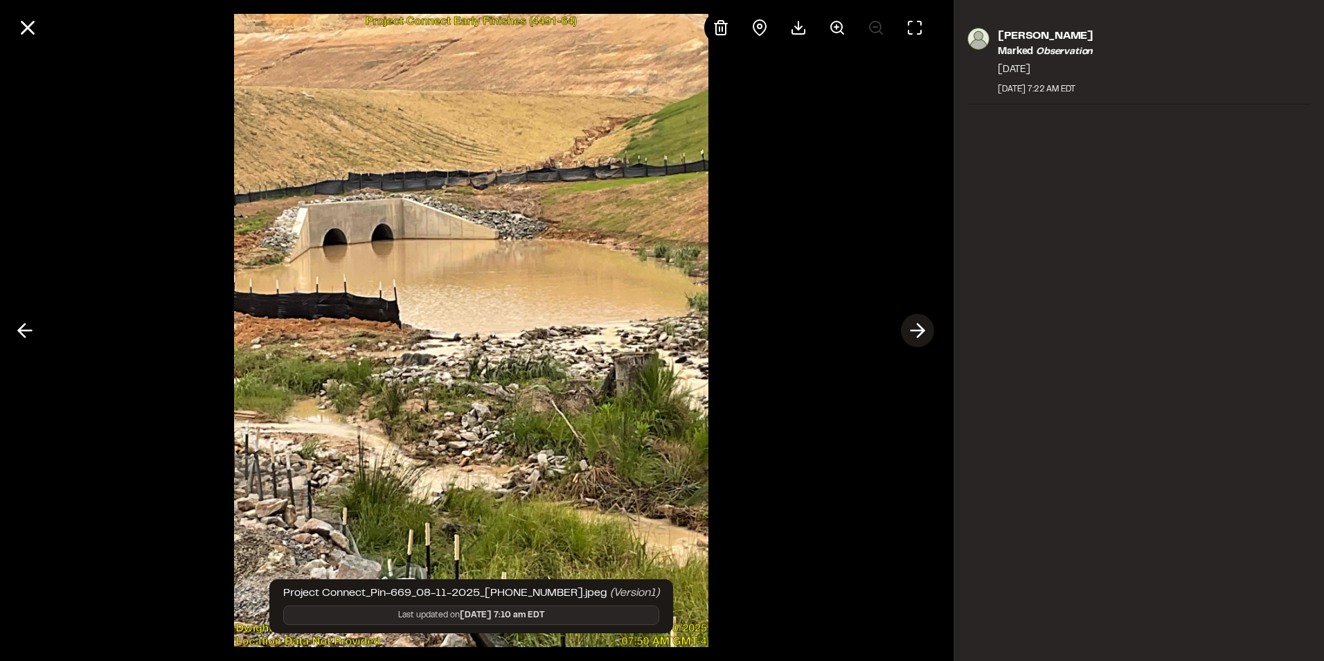
click at [914, 330] on line at bounding box center [917, 330] width 13 height 0
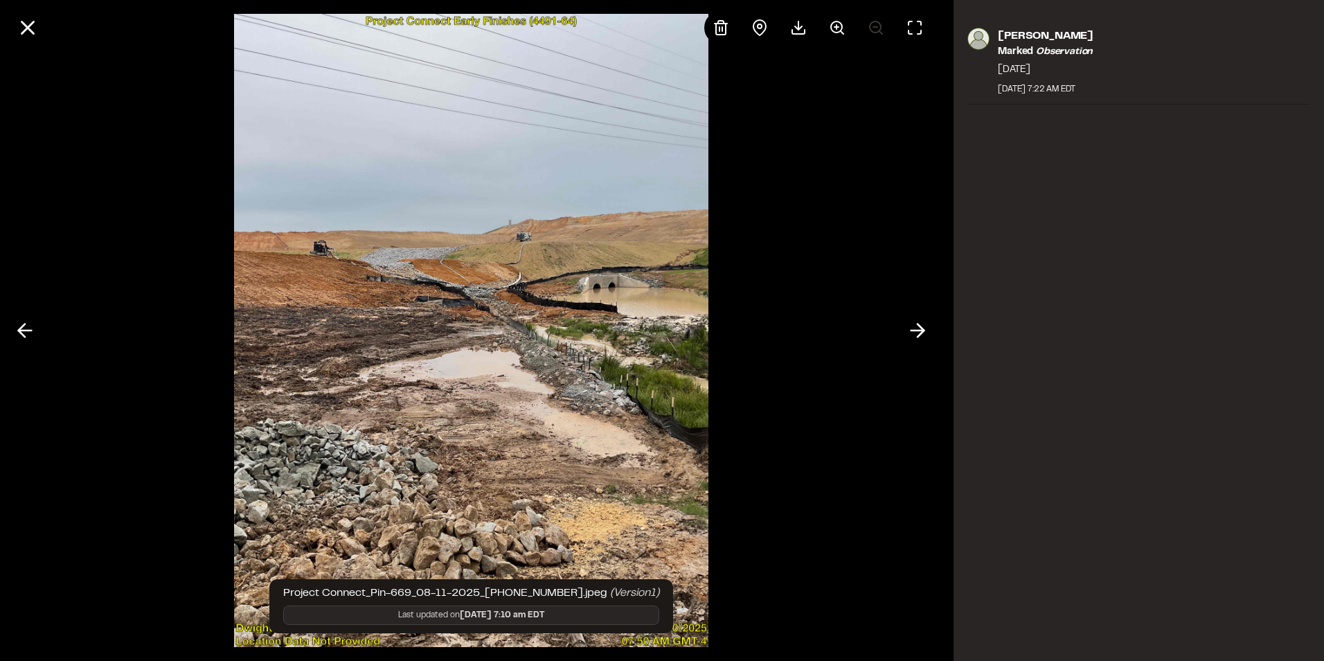
click at [427, 296] on img at bounding box center [471, 330] width 475 height 661
click at [21, 18] on icon at bounding box center [28, 28] width 24 height 24
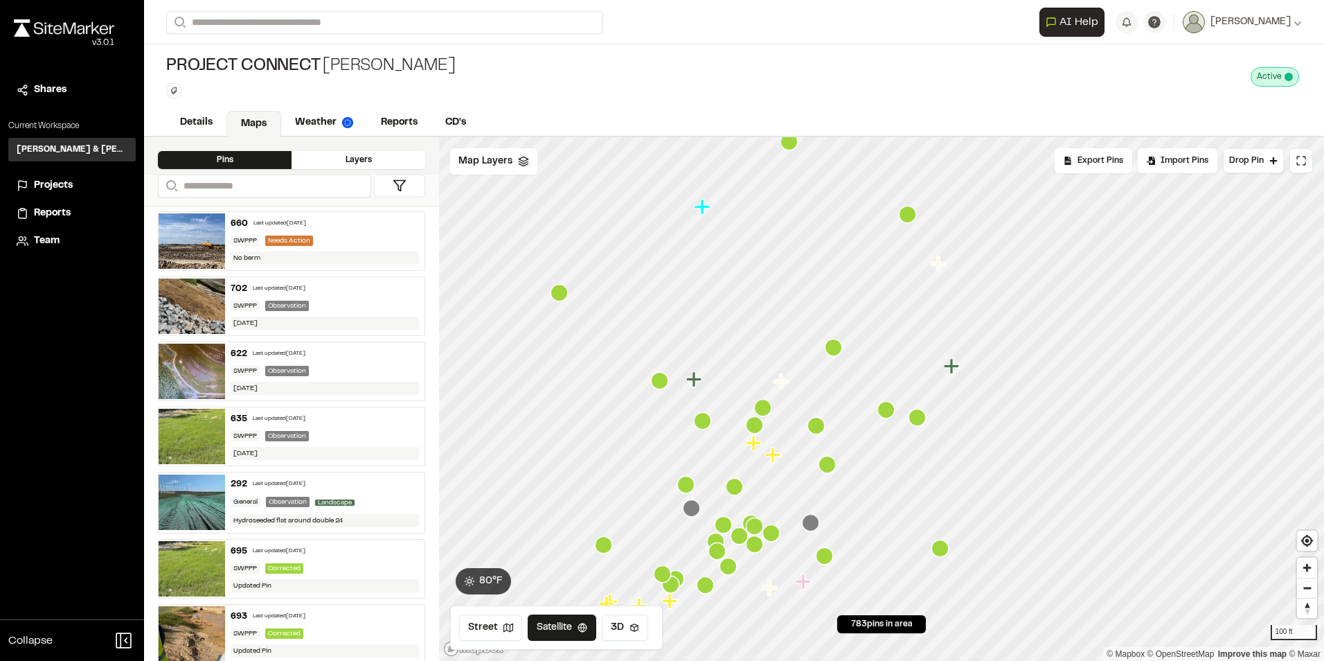
click at [662, 388] on icon "Map marker" at bounding box center [659, 380] width 17 height 17
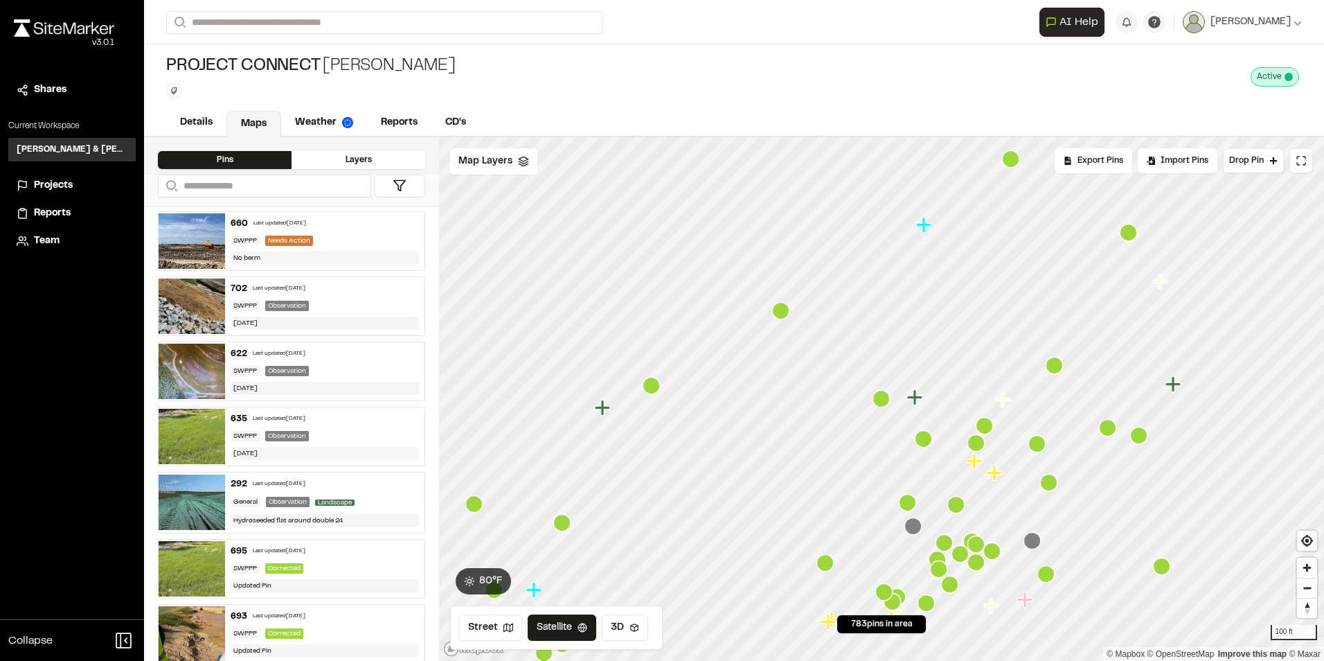
click at [927, 438] on icon "Map marker" at bounding box center [923, 438] width 17 height 17
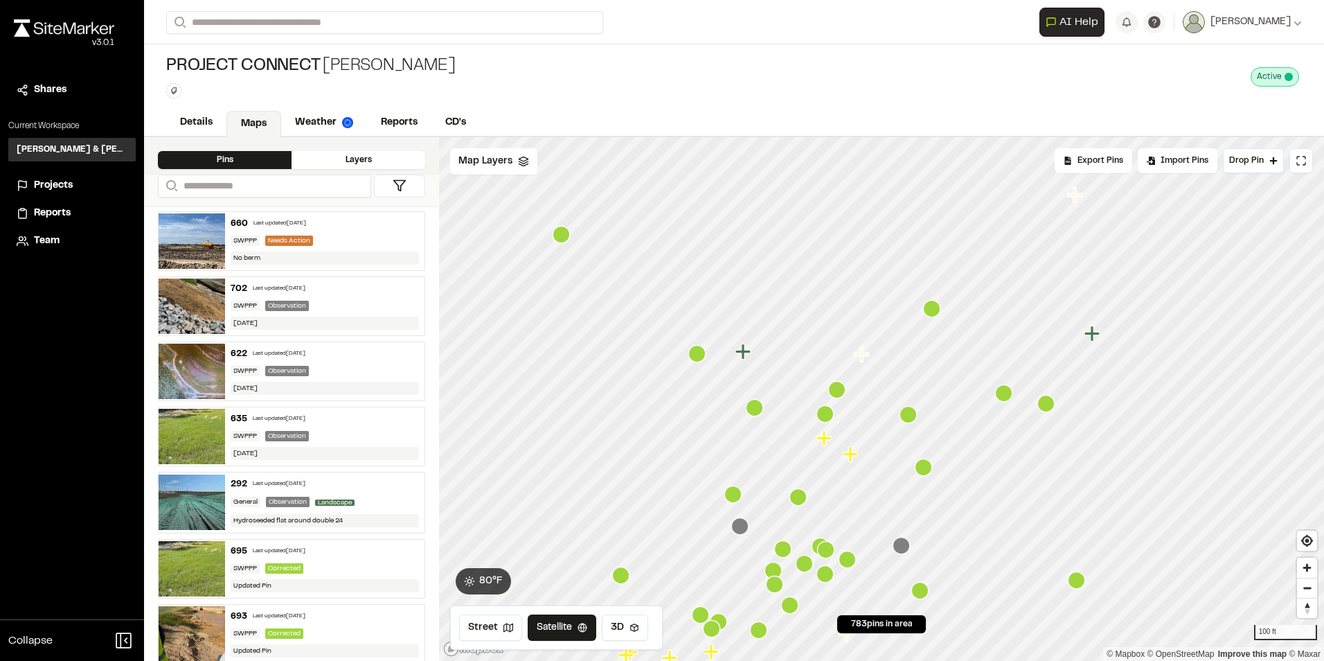
click at [845, 388] on icon "Map marker" at bounding box center [836, 389] width 17 height 17
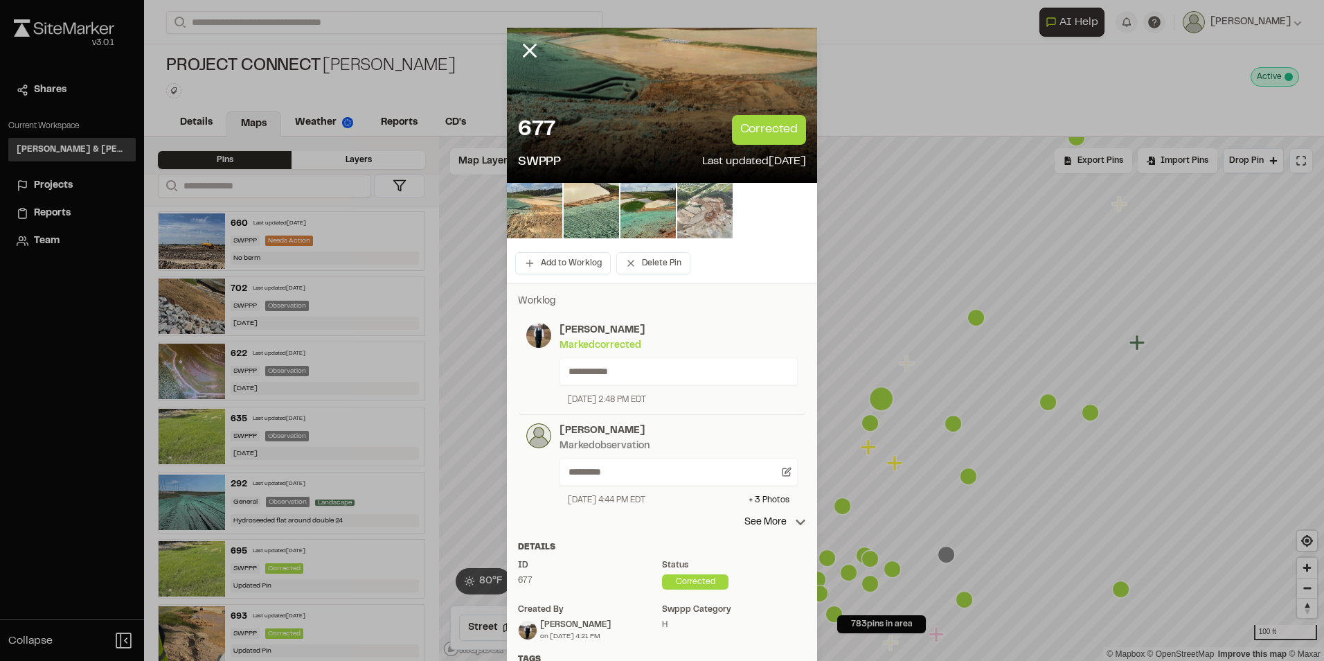
click at [533, 217] on img at bounding box center [534, 210] width 55 height 55
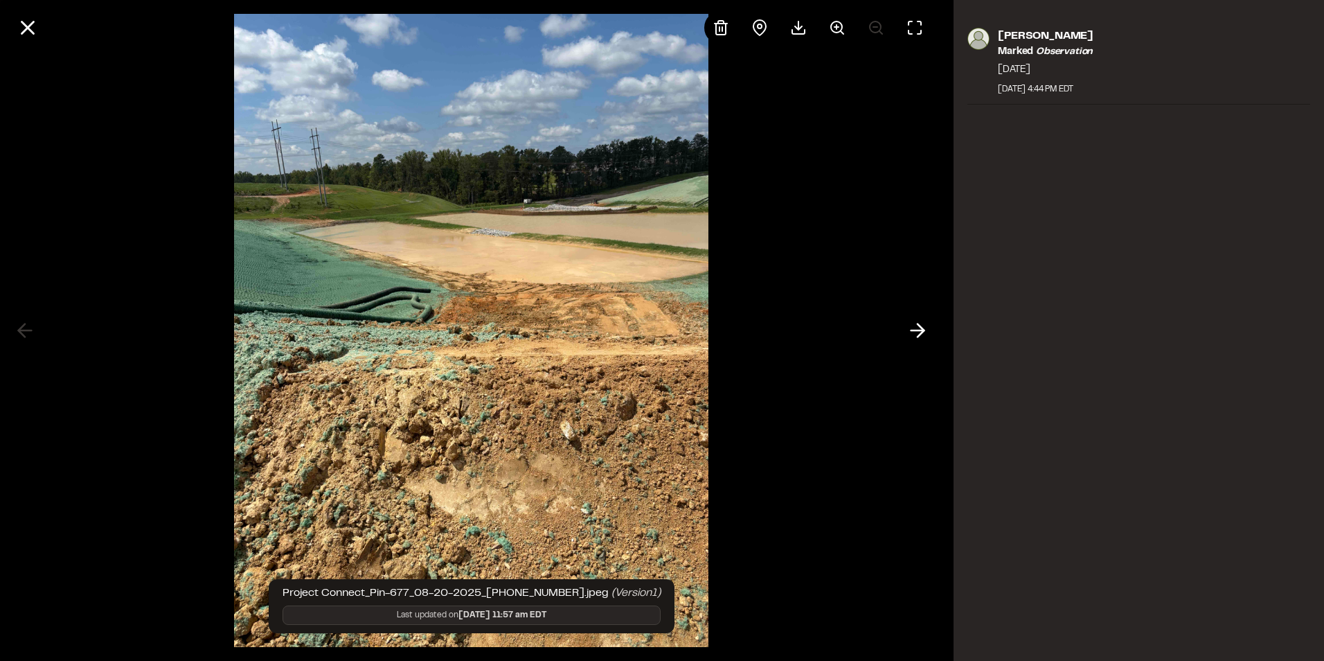
click at [929, 344] on div at bounding box center [471, 330] width 943 height 661
click at [919, 327] on icon at bounding box center [918, 331] width 22 height 24
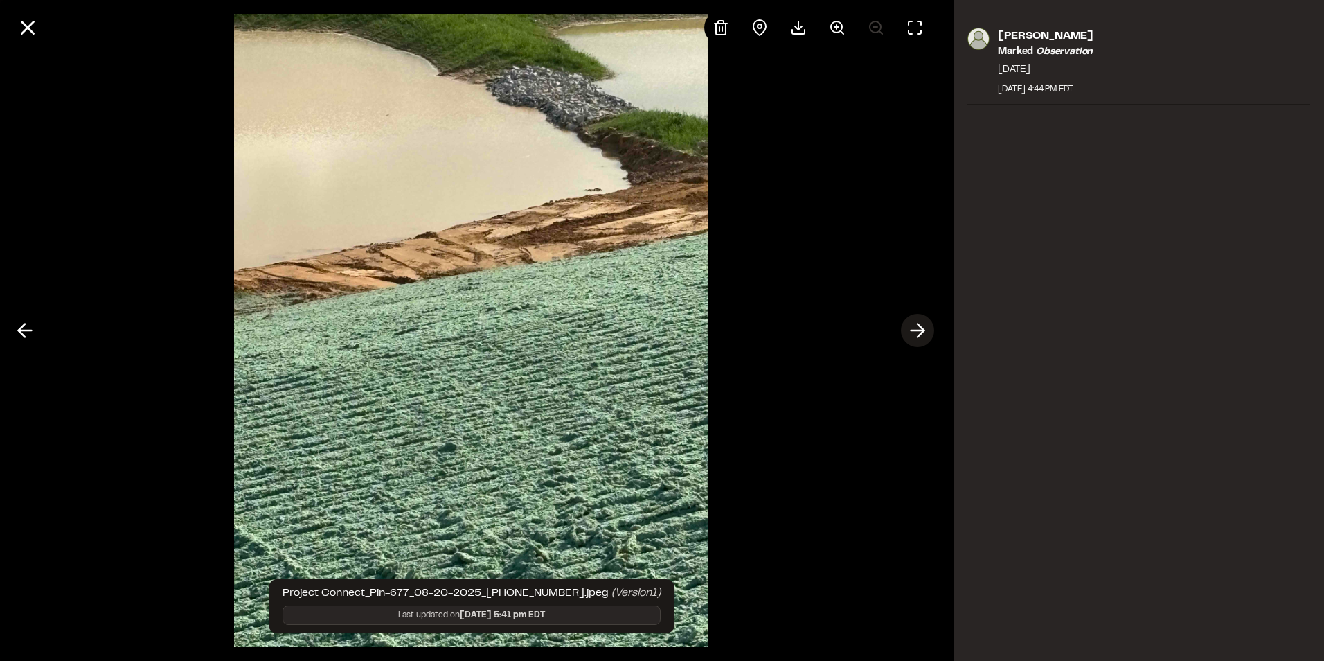
click at [919, 327] on icon at bounding box center [918, 331] width 22 height 24
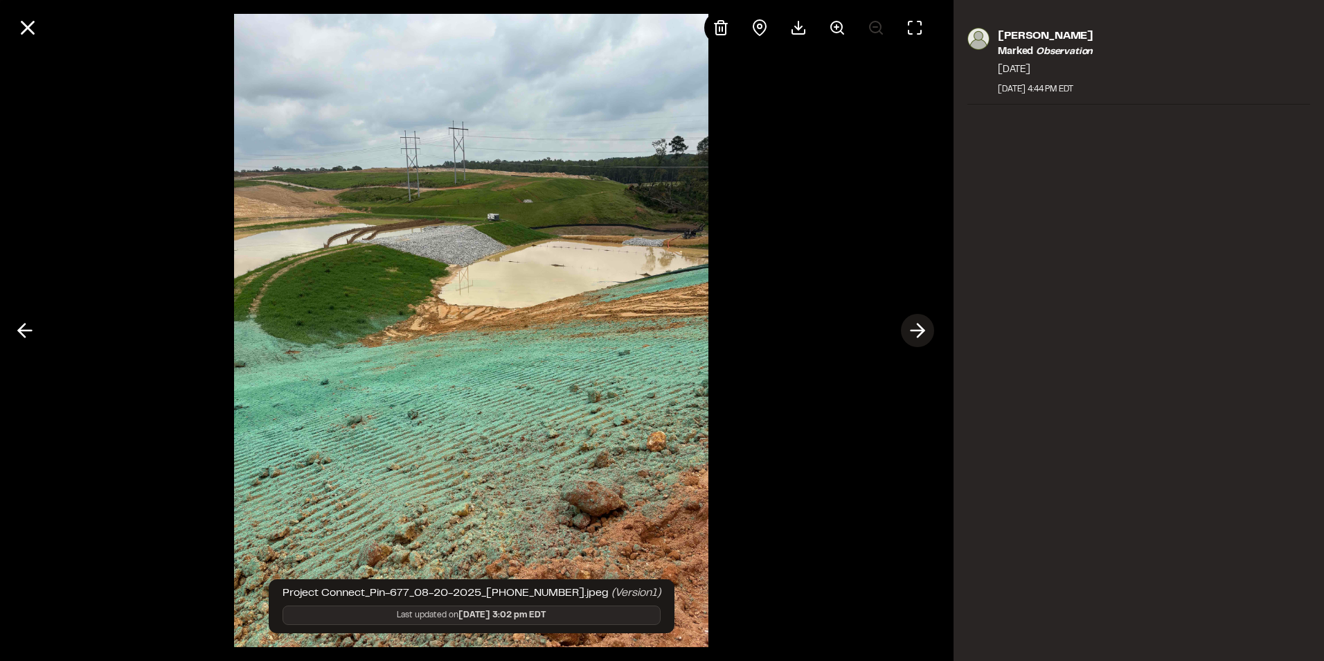
click at [919, 327] on icon at bounding box center [918, 331] width 22 height 24
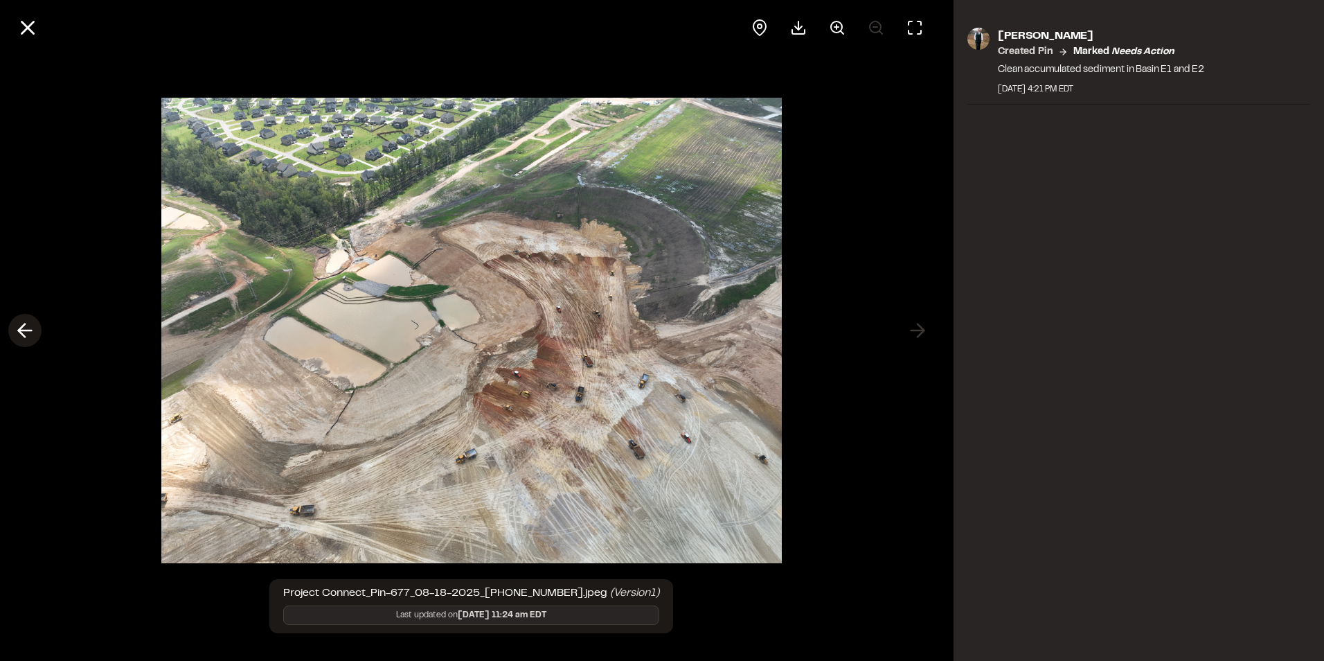
click at [21, 327] on polyline at bounding box center [22, 330] width 6 height 13
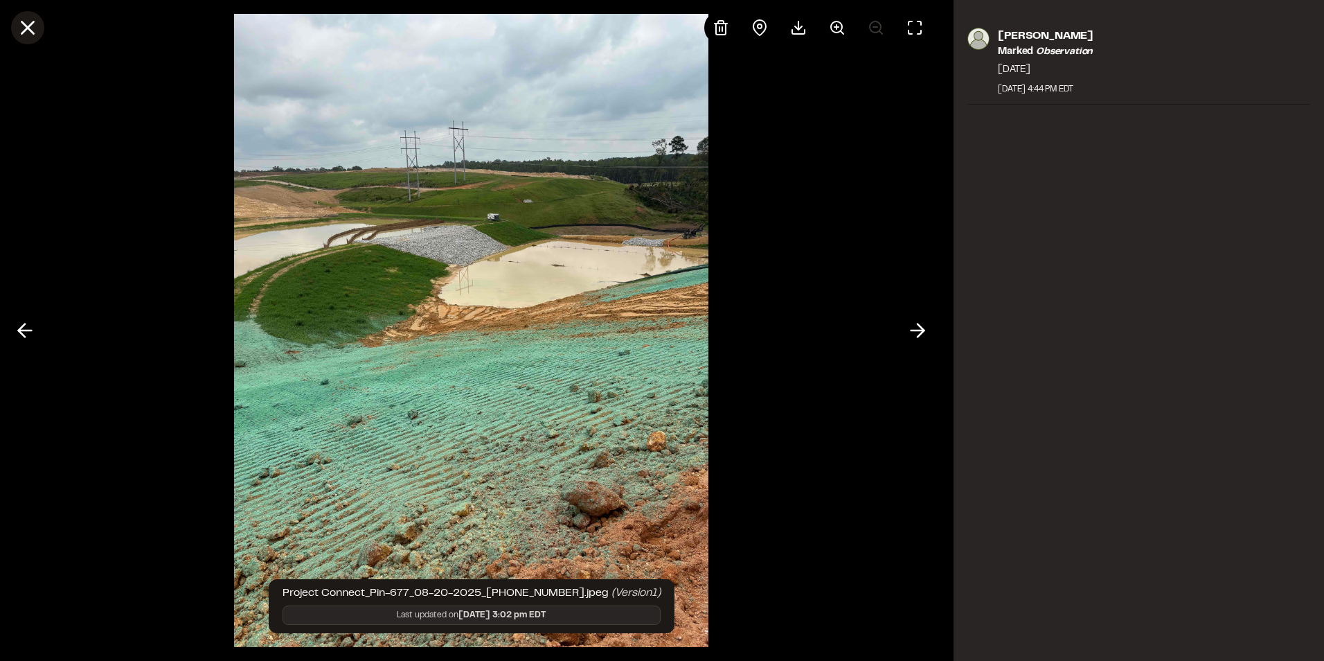
click at [28, 26] on line at bounding box center [28, 28] width 12 height 12
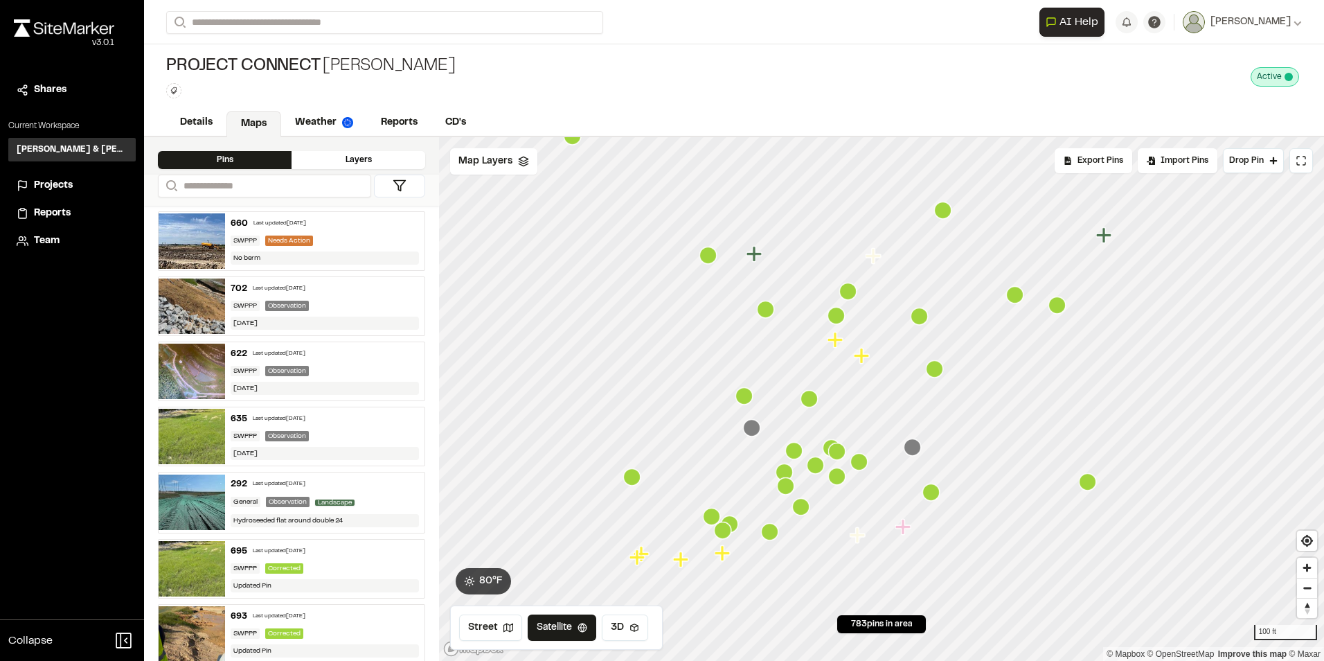
click at [814, 404] on icon "Map marker" at bounding box center [809, 398] width 17 height 17
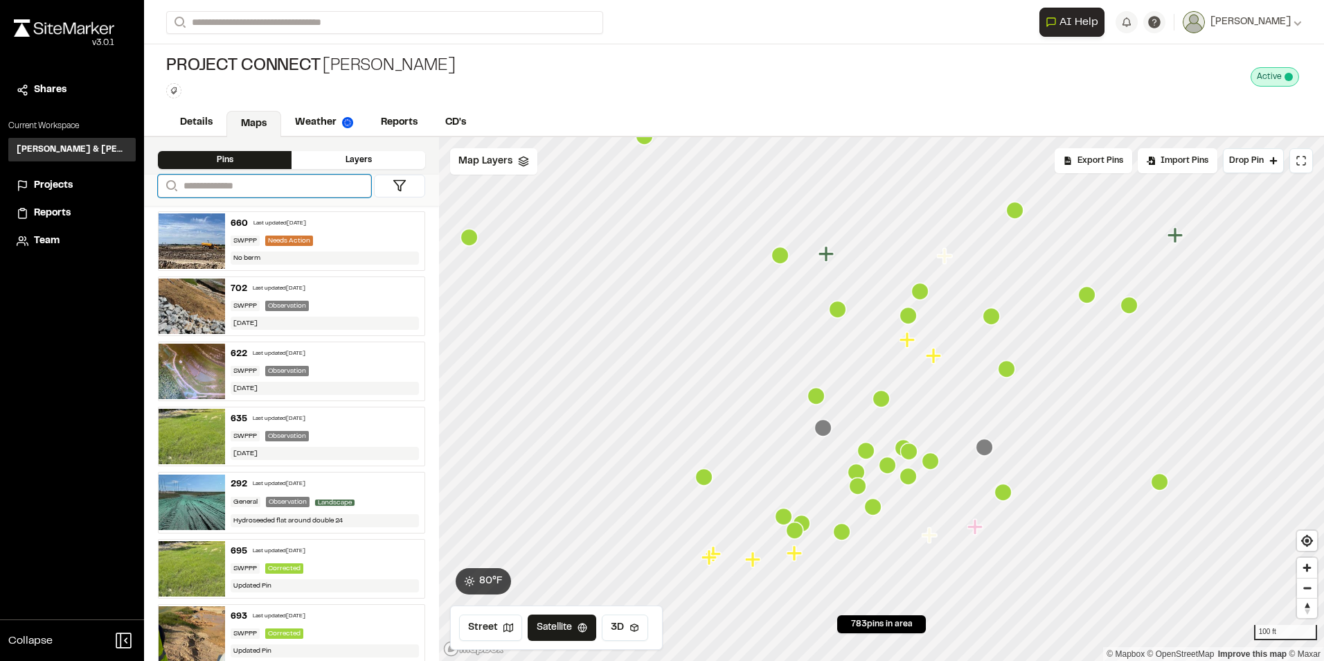
click at [229, 186] on input "Search" at bounding box center [264, 186] width 213 height 23
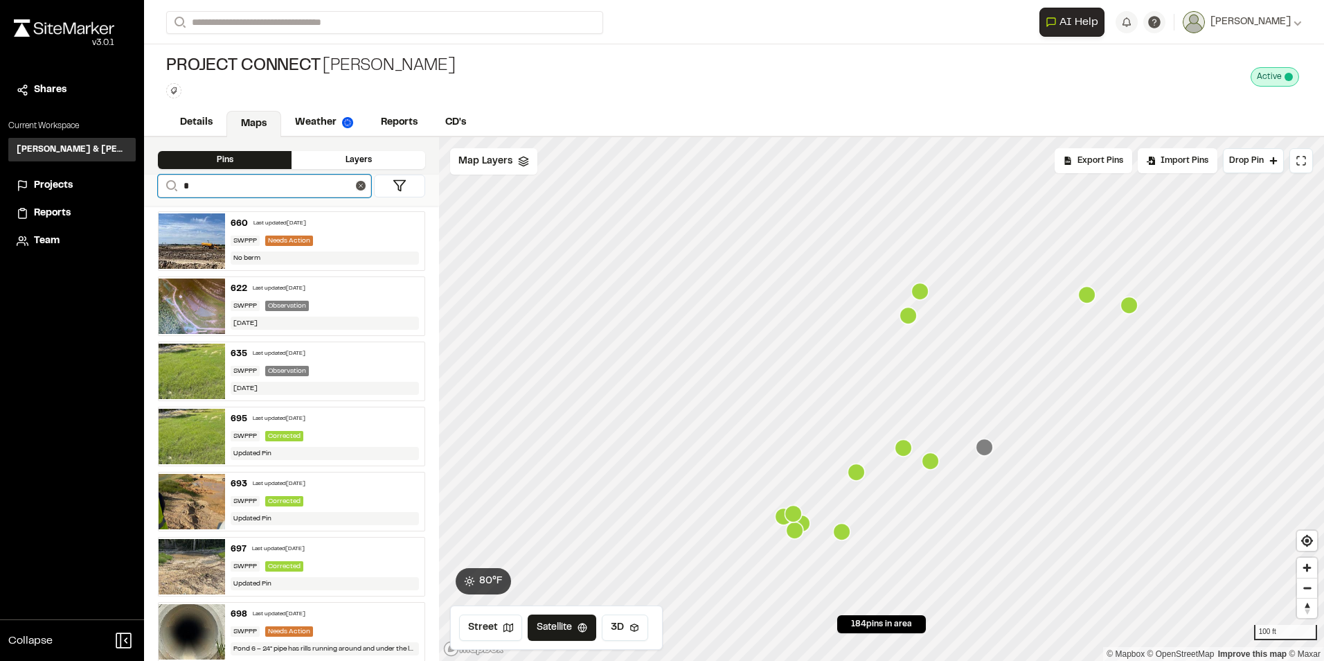
click at [858, 476] on icon "Map marker" at bounding box center [856, 471] width 17 height 17
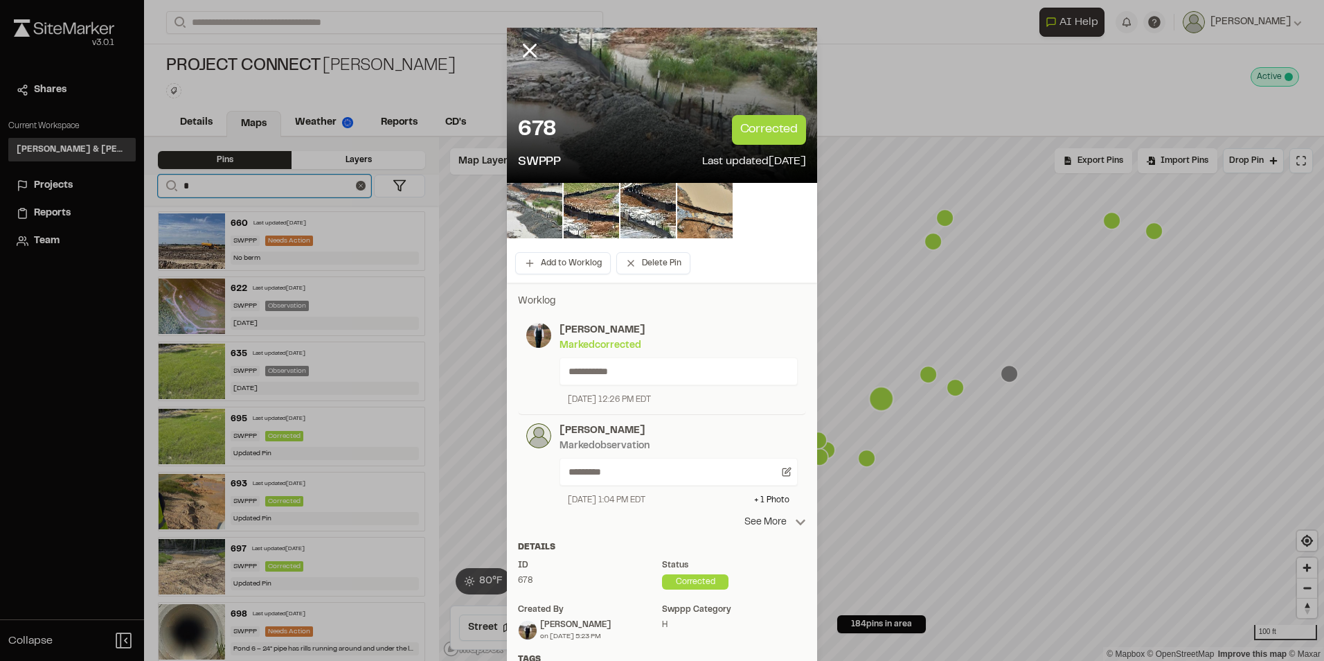
type input "*"
click at [755, 520] on p "See More" at bounding box center [776, 522] width 62 height 15
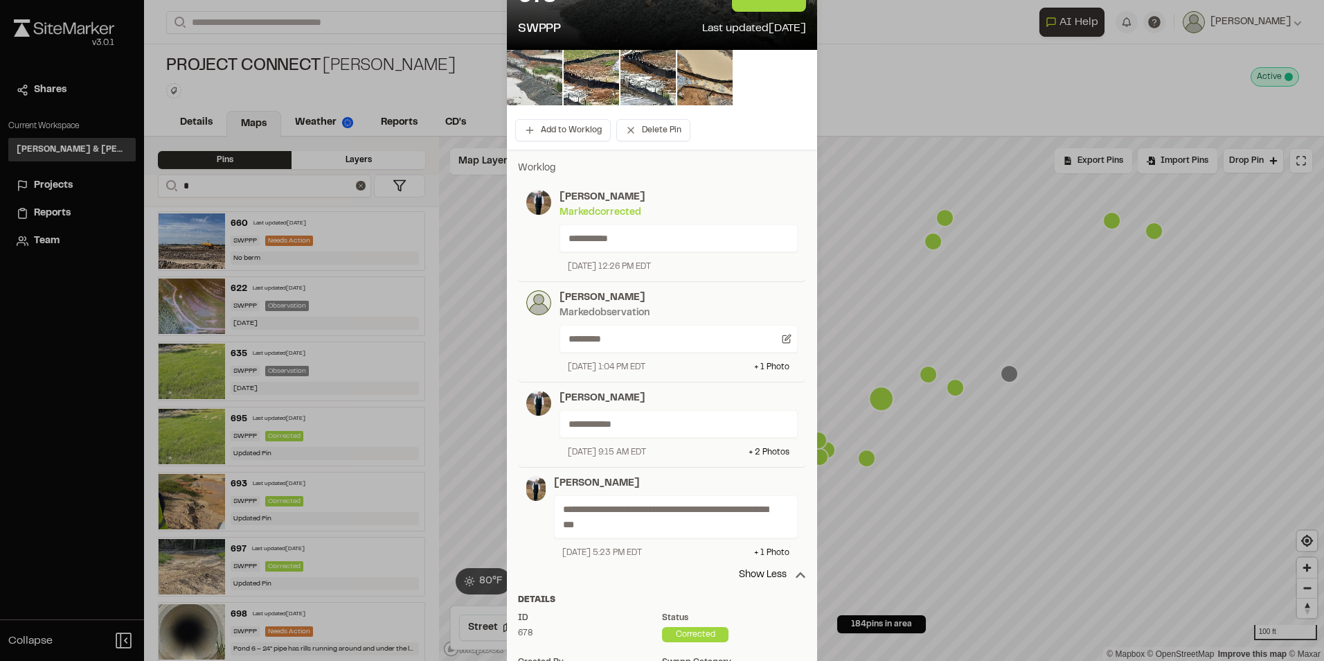
scroll to position [139, 0]
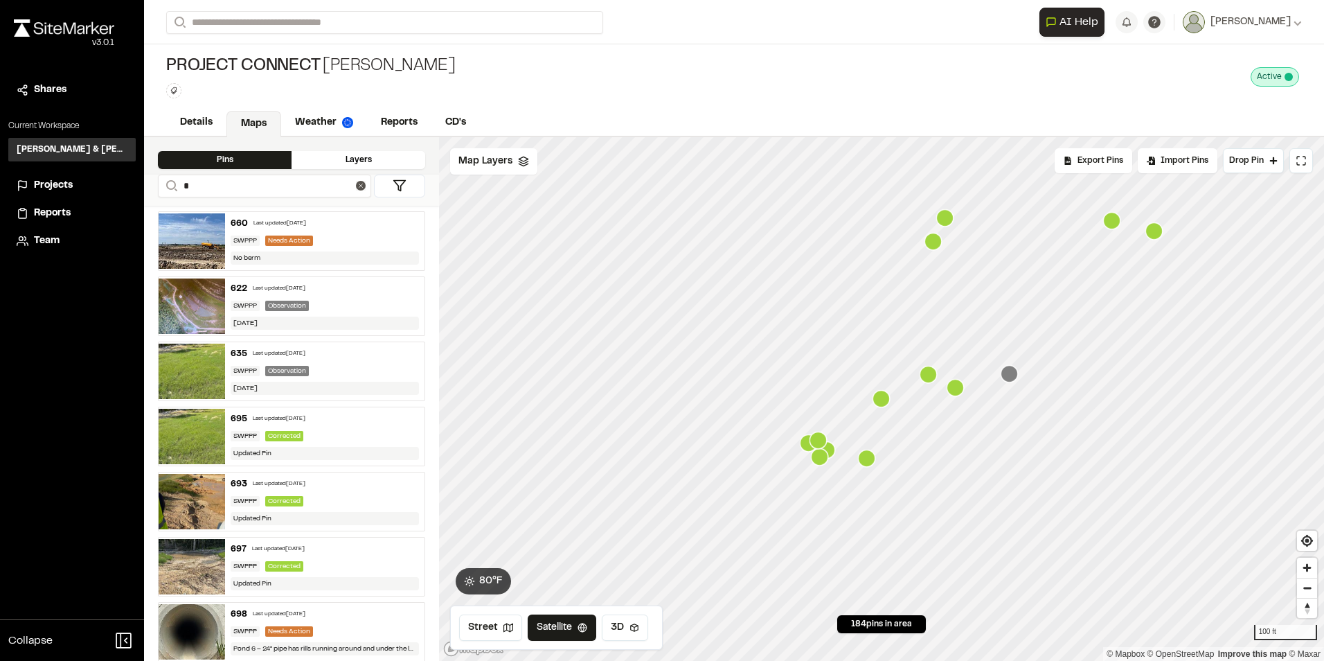
click at [926, 377] on icon "Map marker" at bounding box center [928, 374] width 17 height 17
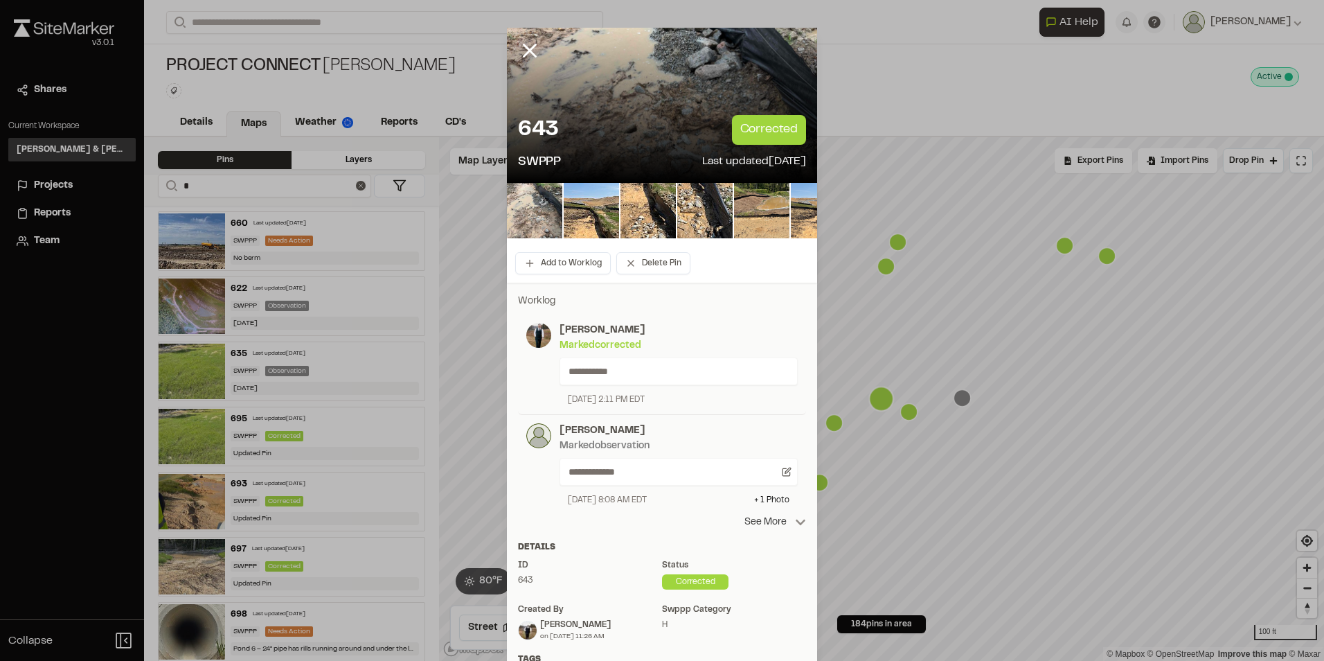
click at [775, 519] on p "See More" at bounding box center [776, 522] width 62 height 15
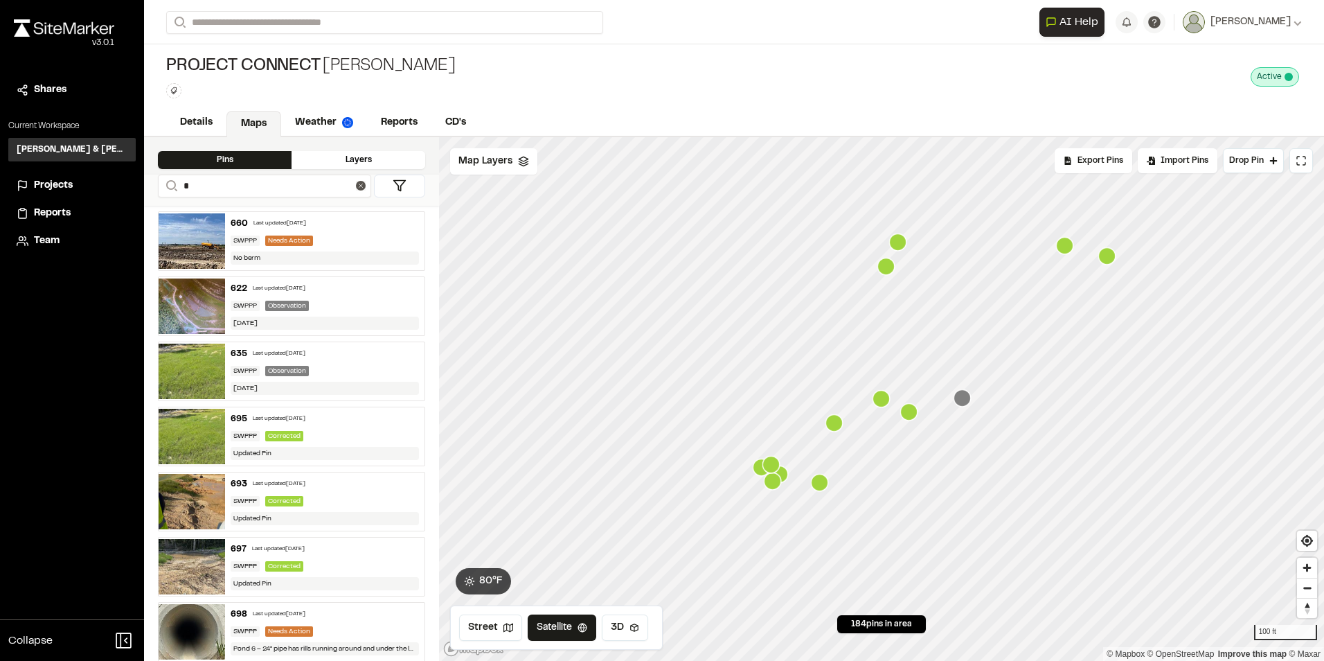
click at [907, 415] on icon "Map marker" at bounding box center [908, 411] width 17 height 17
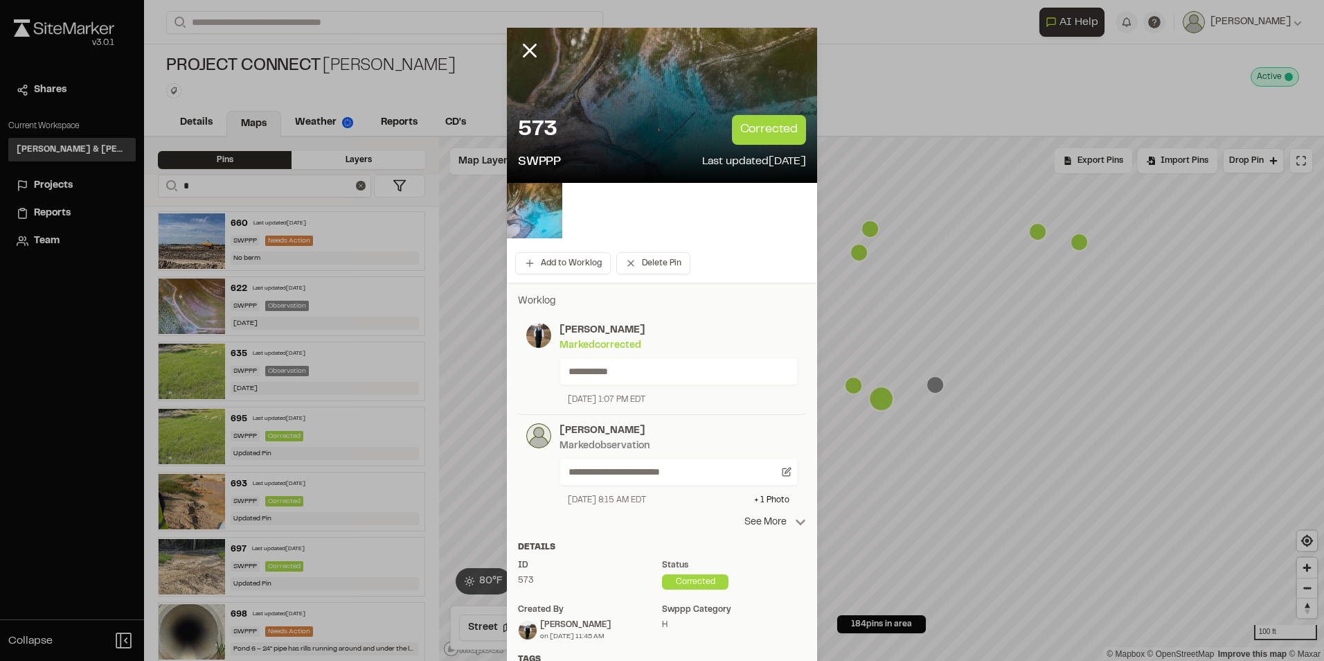
click at [762, 519] on p "See More" at bounding box center [776, 522] width 62 height 15
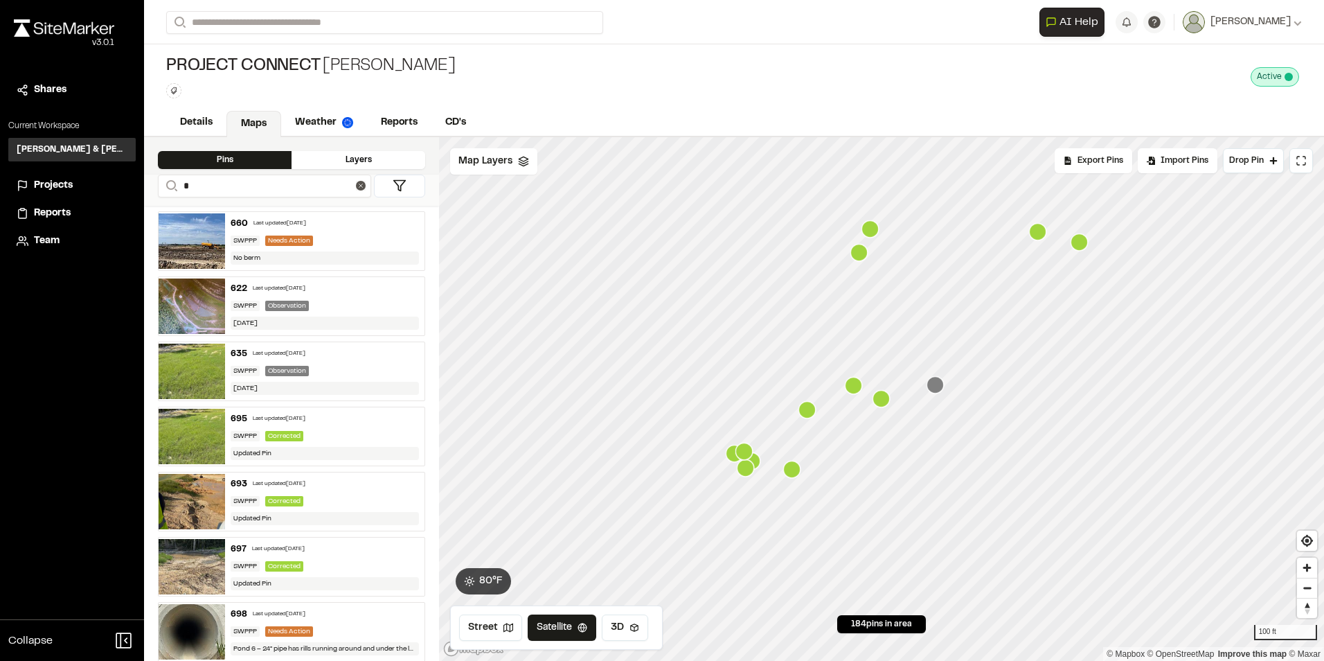
click at [794, 468] on icon "Map marker" at bounding box center [791, 469] width 17 height 17
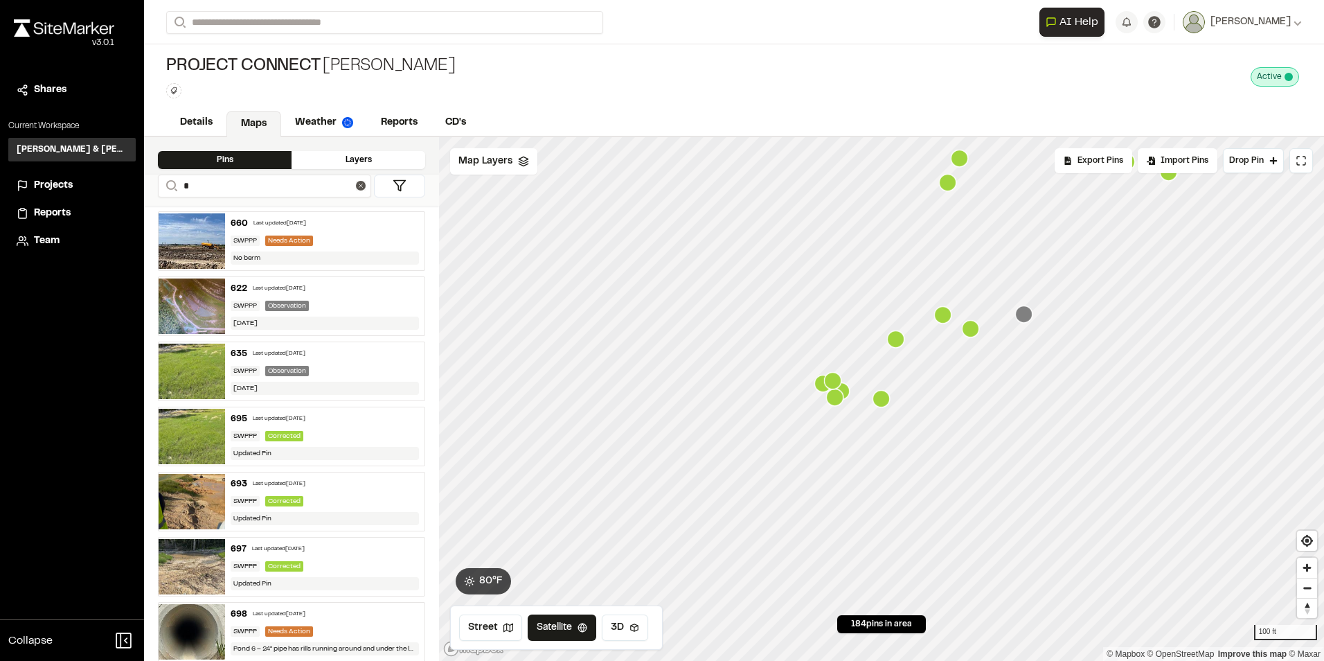
click at [835, 402] on icon "Map marker" at bounding box center [834, 397] width 17 height 17
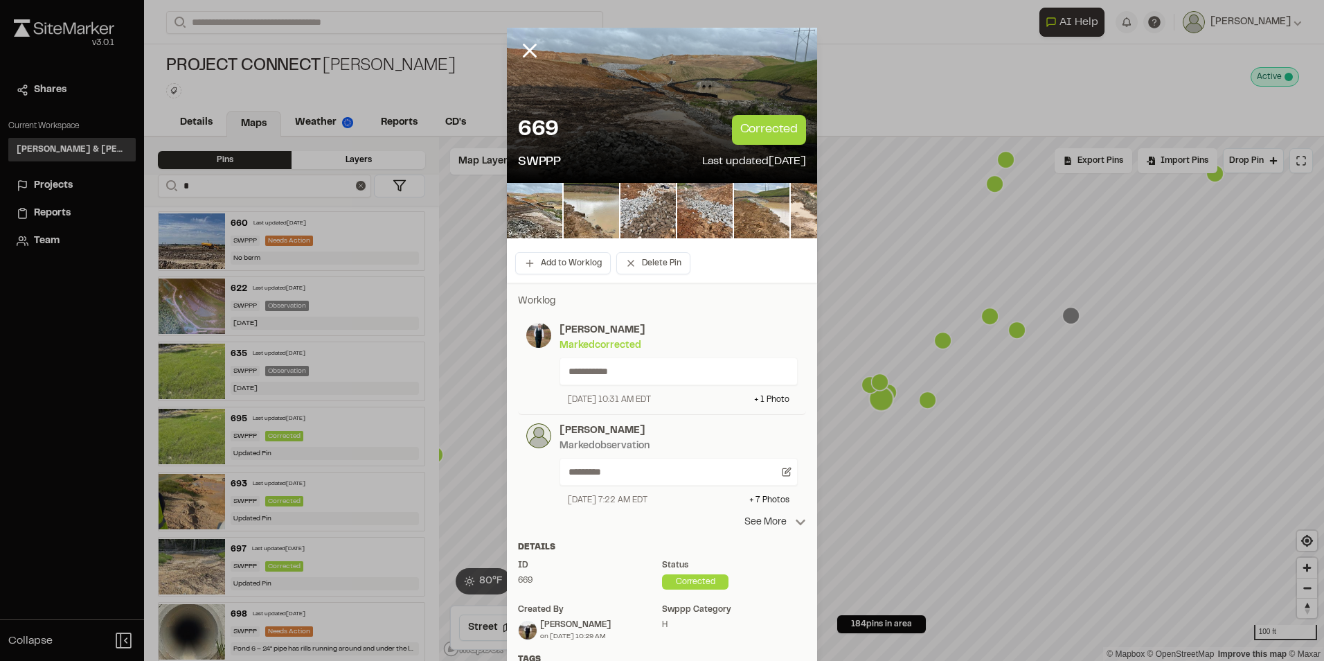
click at [754, 519] on p "See More" at bounding box center [776, 522] width 62 height 15
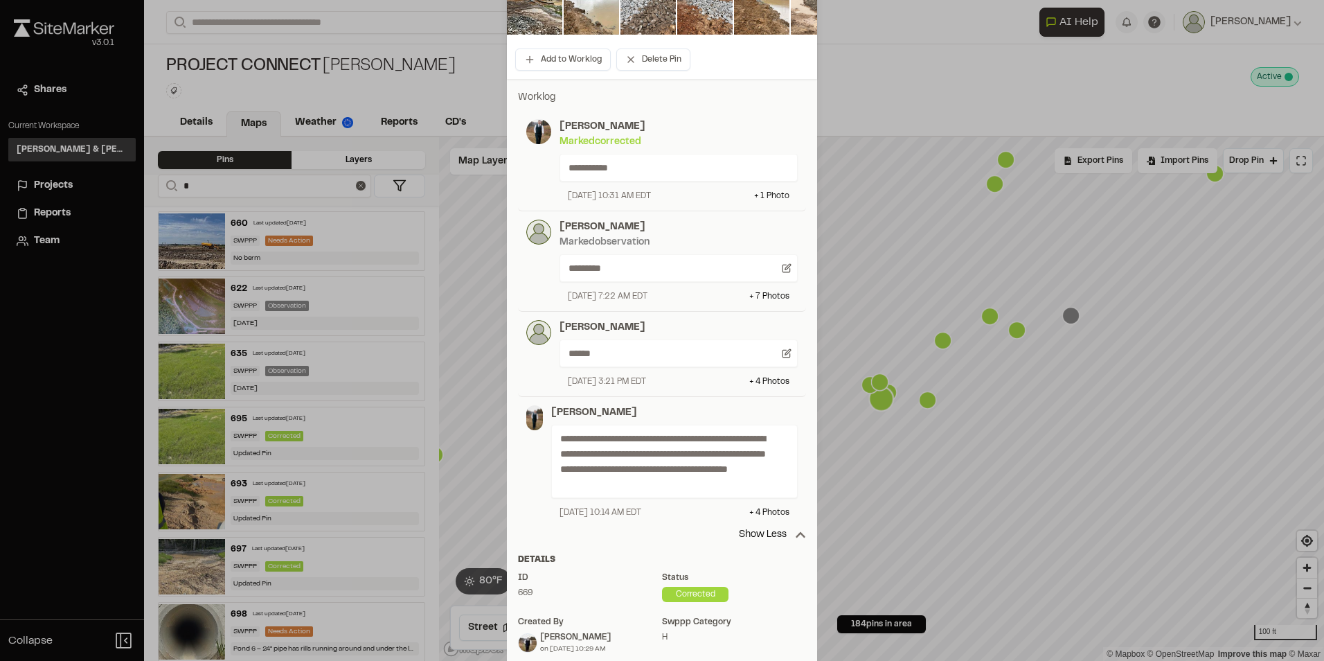
scroll to position [208, 0]
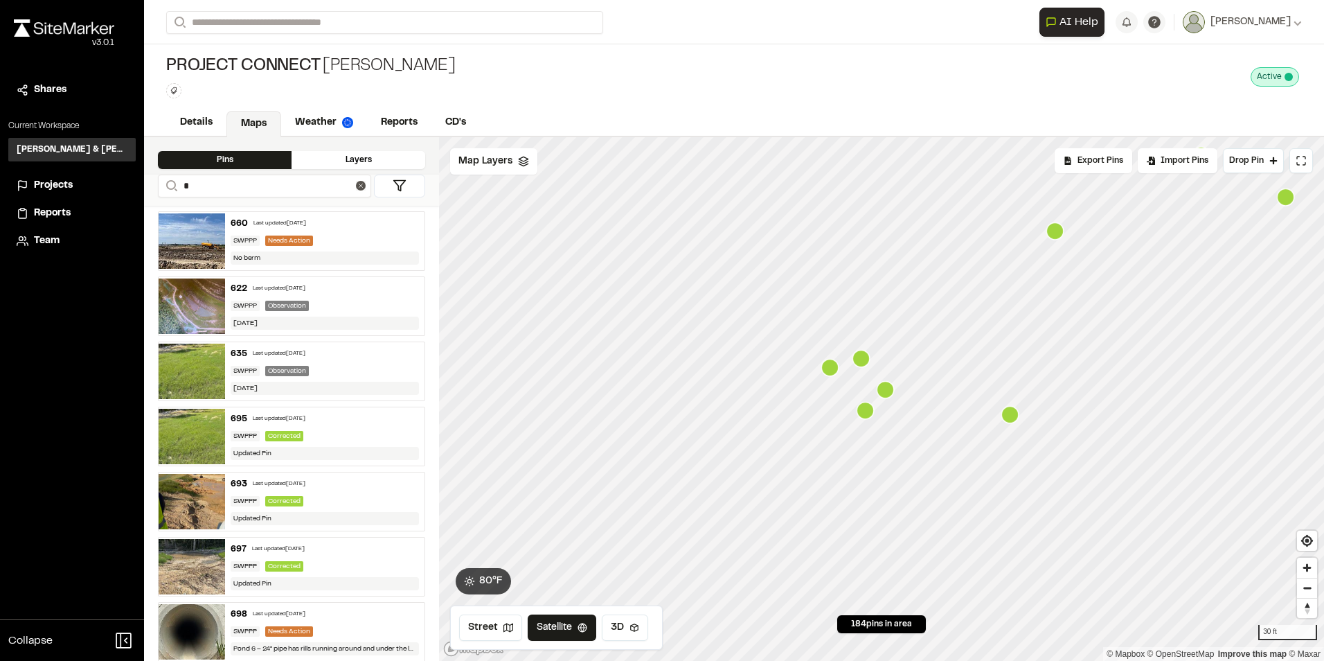
click at [890, 393] on icon "Map marker" at bounding box center [885, 389] width 17 height 17
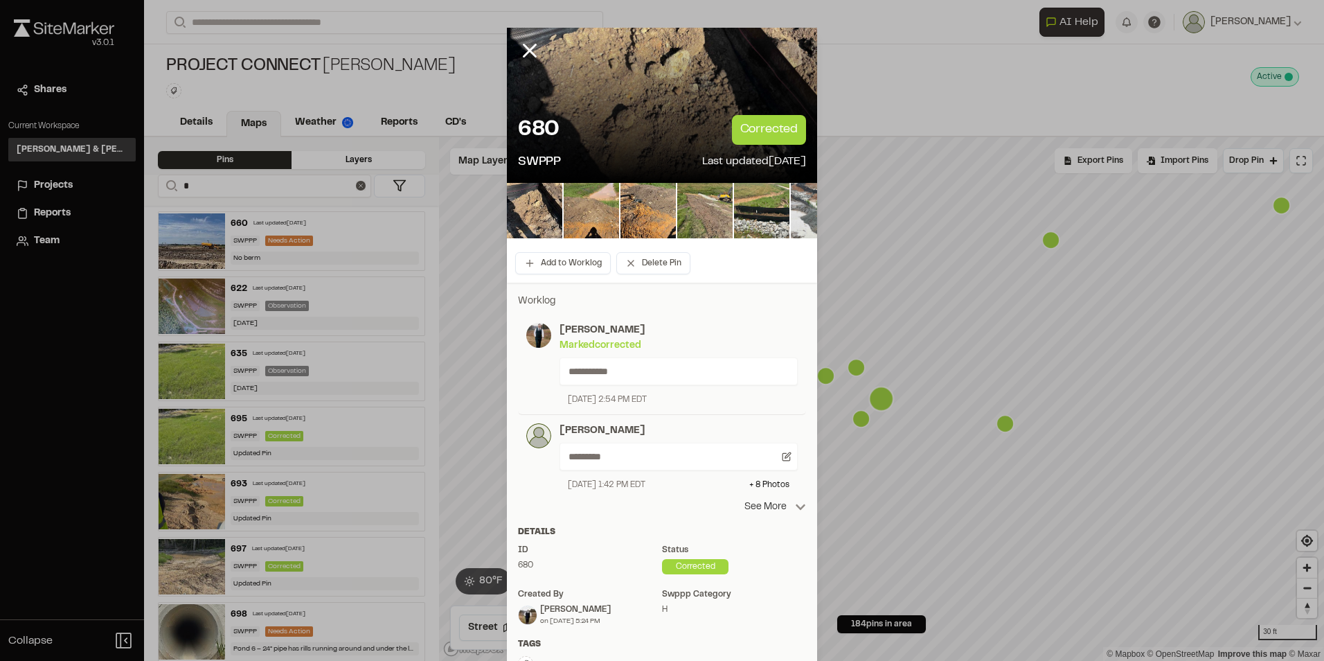
click at [761, 504] on p "See More" at bounding box center [776, 506] width 62 height 15
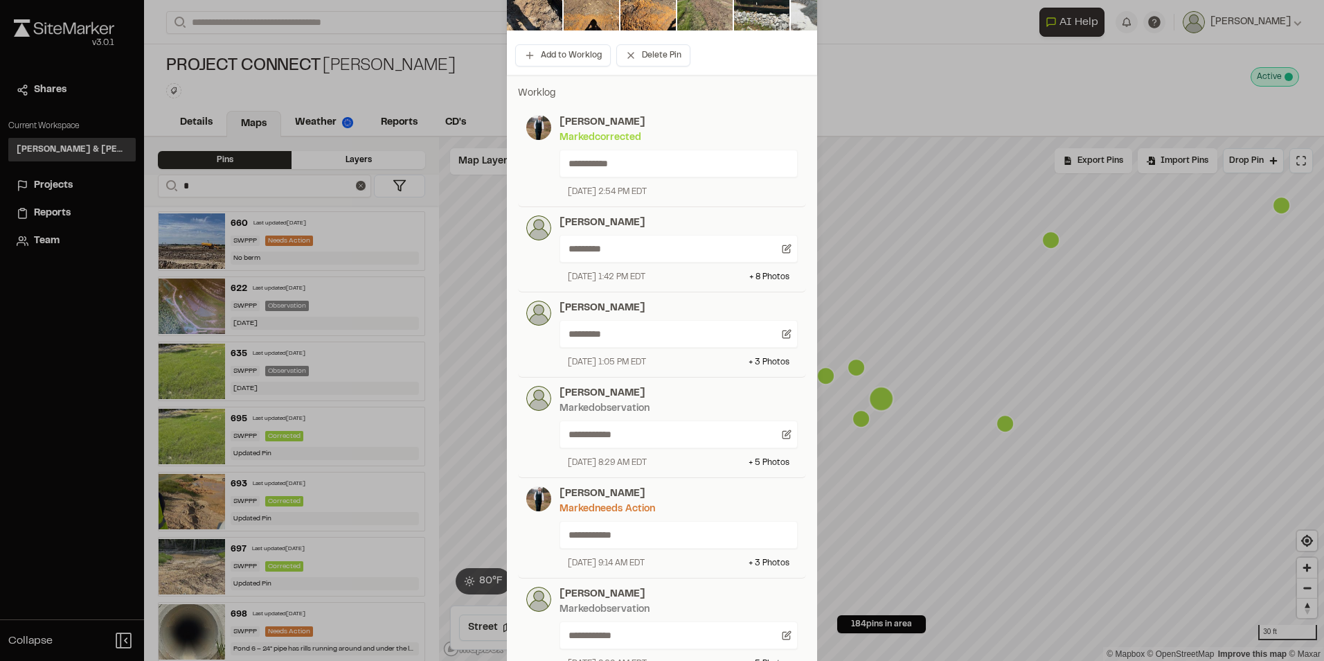
scroll to position [416, 0]
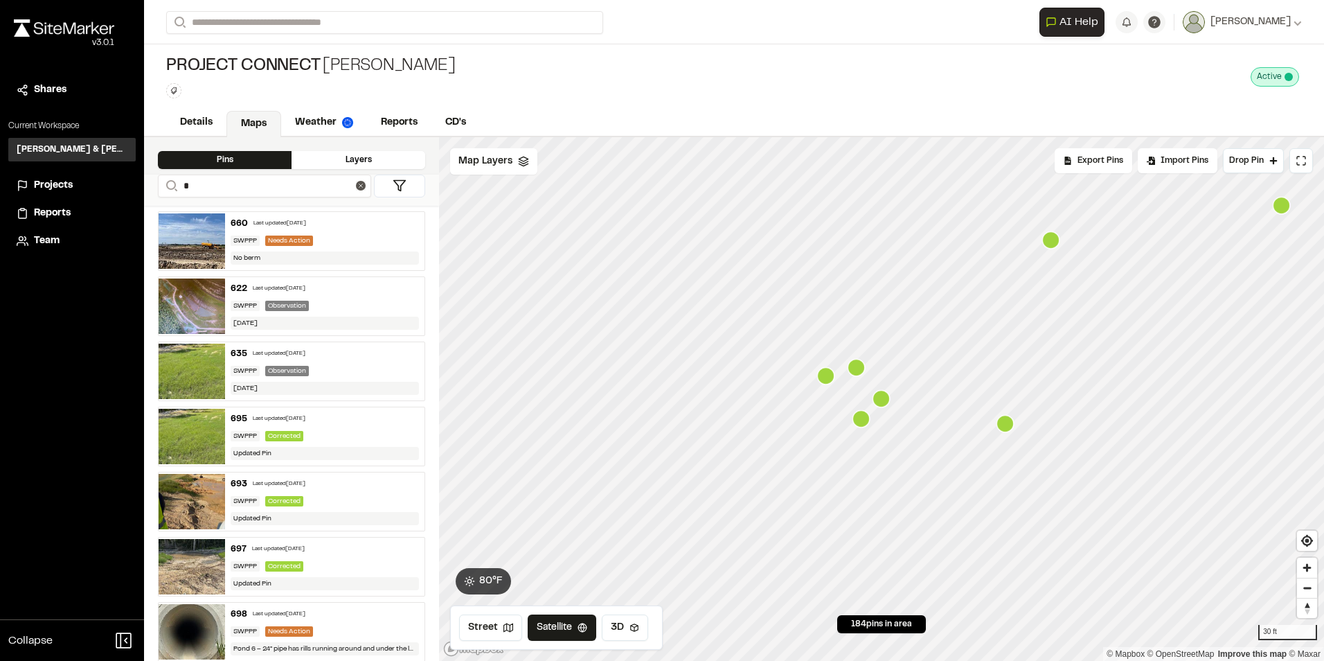
click at [859, 371] on icon "Map marker" at bounding box center [856, 367] width 17 height 17
click at [845, 413] on icon "Map marker" at bounding box center [850, 406] width 17 height 17
click at [358, 183] on icon at bounding box center [361, 186] width 10 height 10
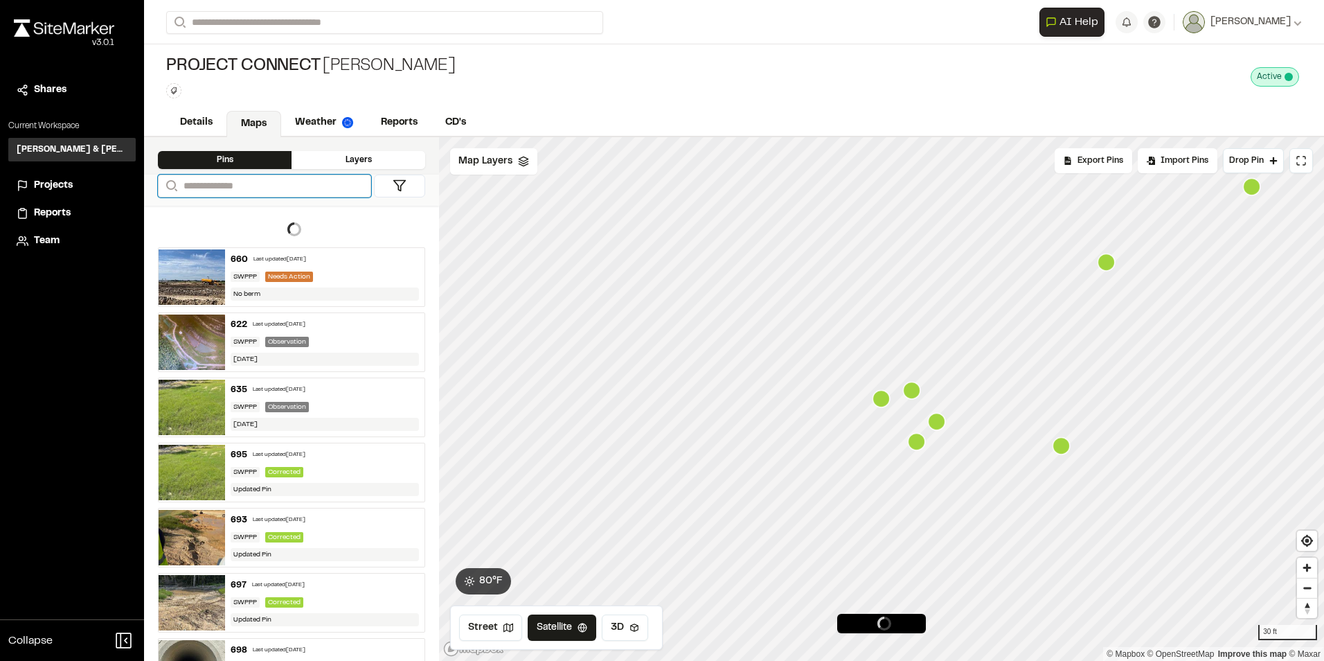
click at [358, 183] on input "Search" at bounding box center [264, 186] width 213 height 23
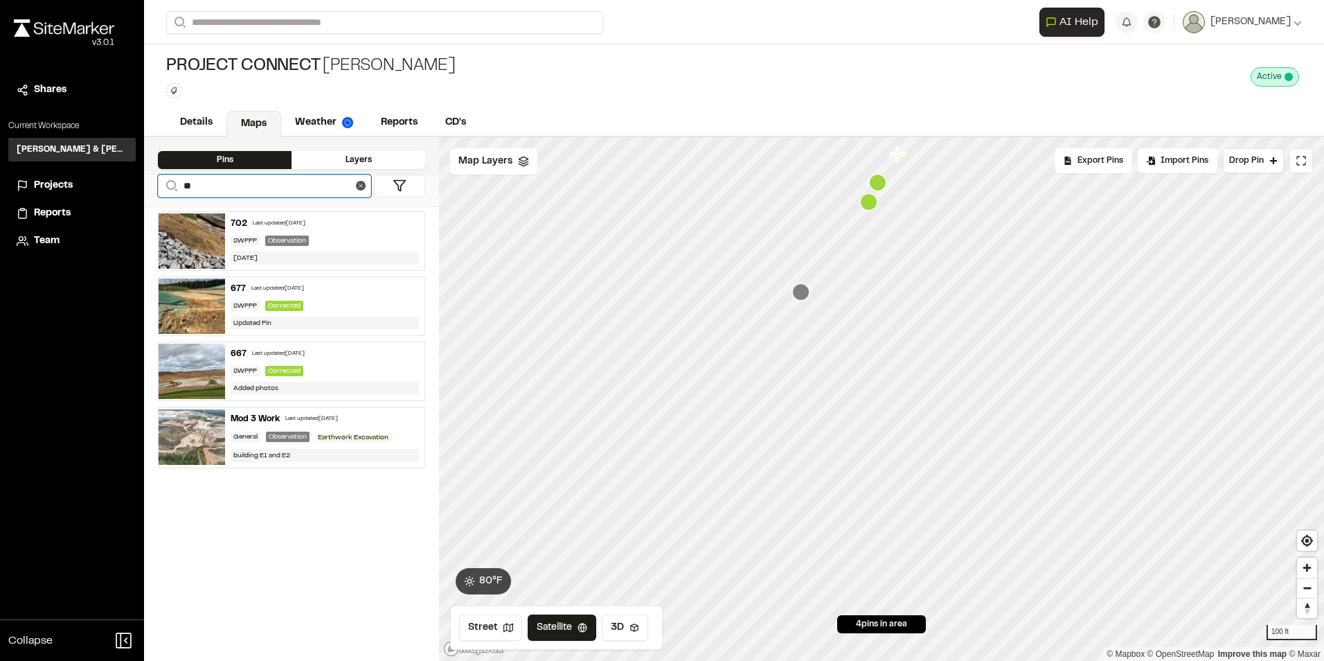
type input "**"
click at [748, 396] on icon "Map marker" at bounding box center [744, 397] width 17 height 17
click at [995, 253] on icon "Map marker" at bounding box center [994, 248] width 17 height 17
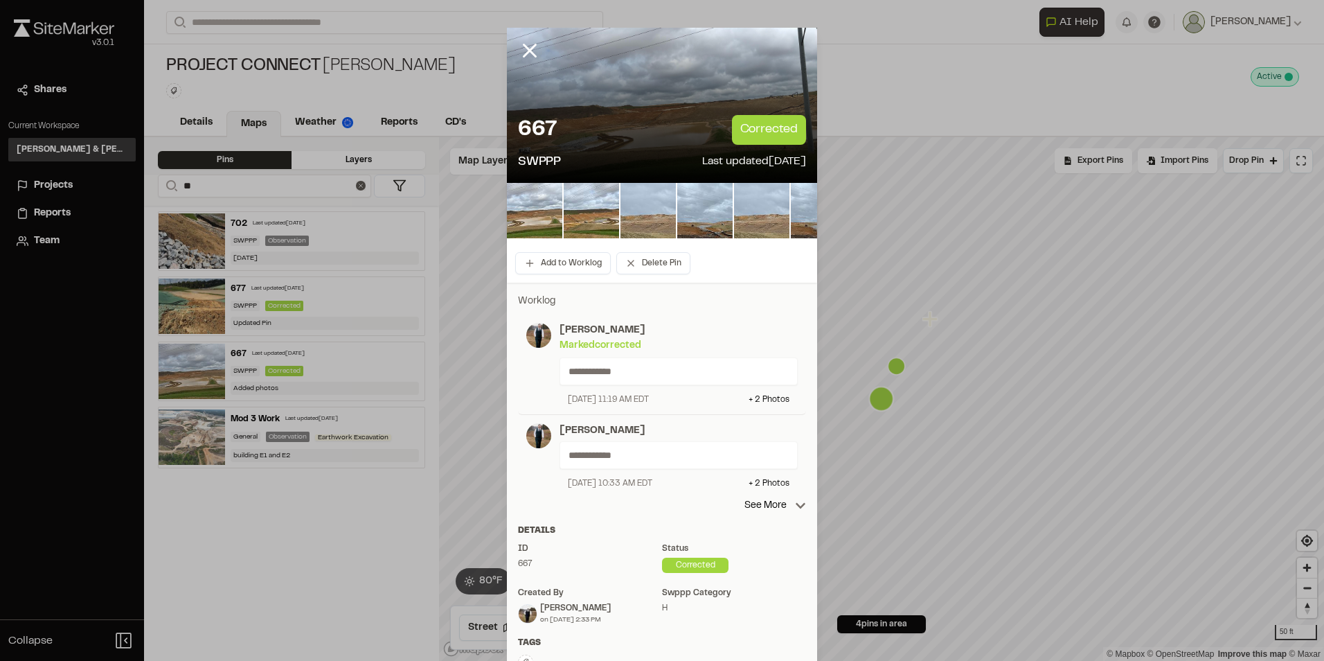
click at [754, 497] on div "**********" at bounding box center [662, 456] width 288 height 83
click at [759, 507] on p "See More" at bounding box center [776, 505] width 62 height 15
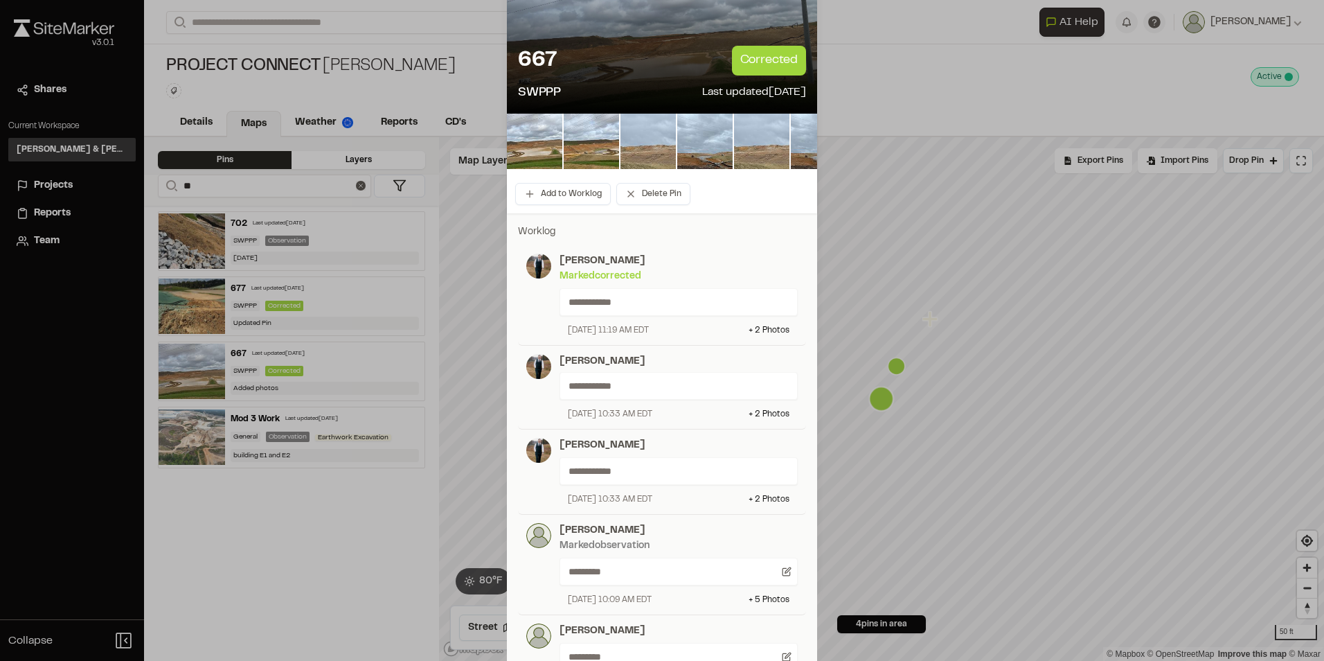
scroll to position [0, 0]
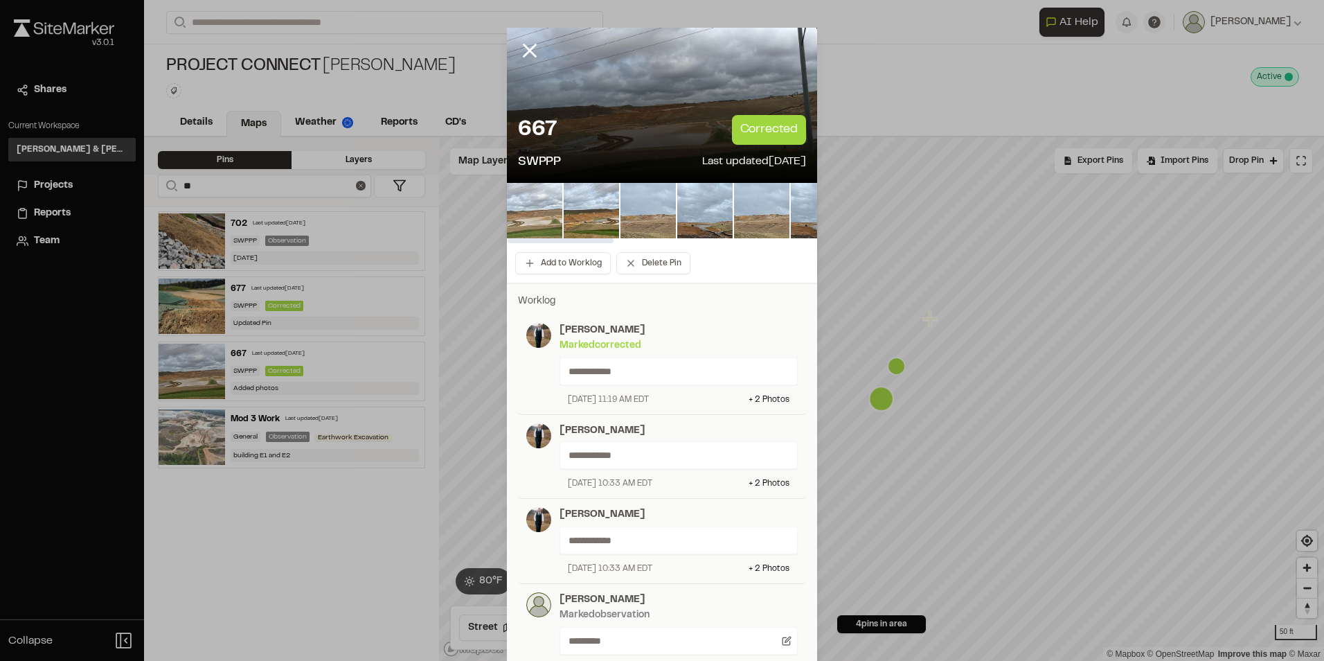
click at [533, 218] on img at bounding box center [534, 210] width 55 height 55
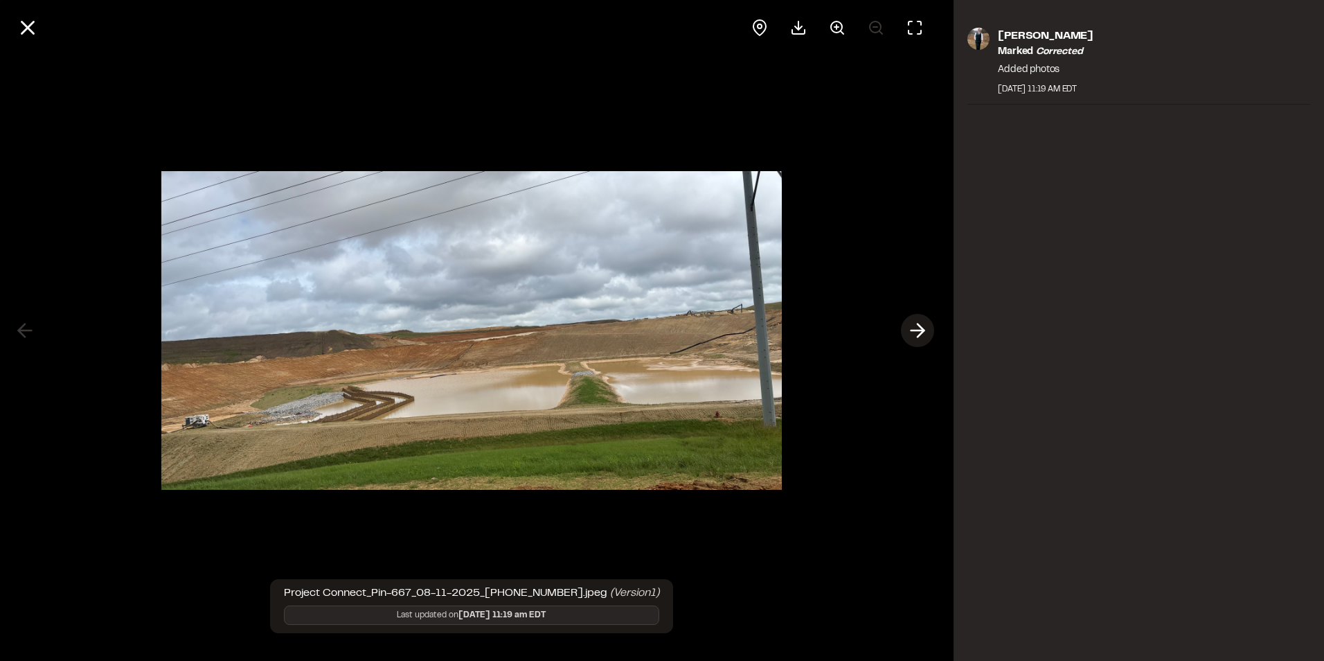
click at [904, 325] on button at bounding box center [917, 330] width 33 height 33
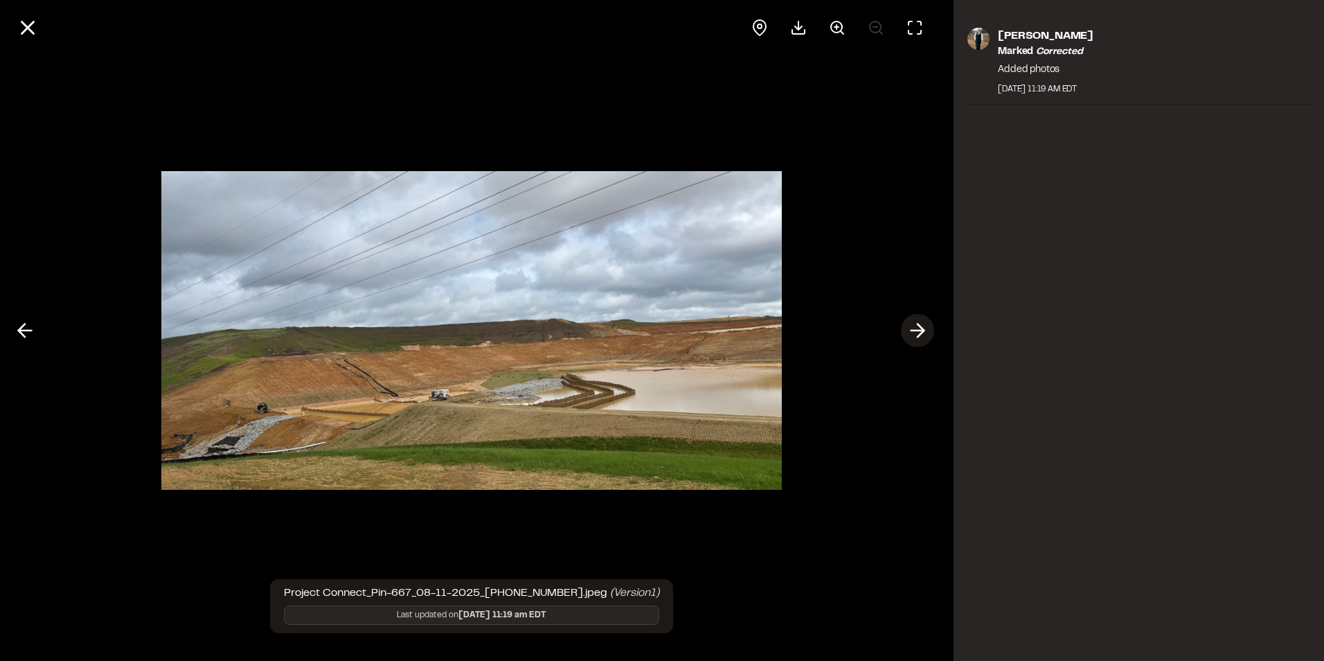
click at [904, 325] on button at bounding box center [917, 330] width 33 height 33
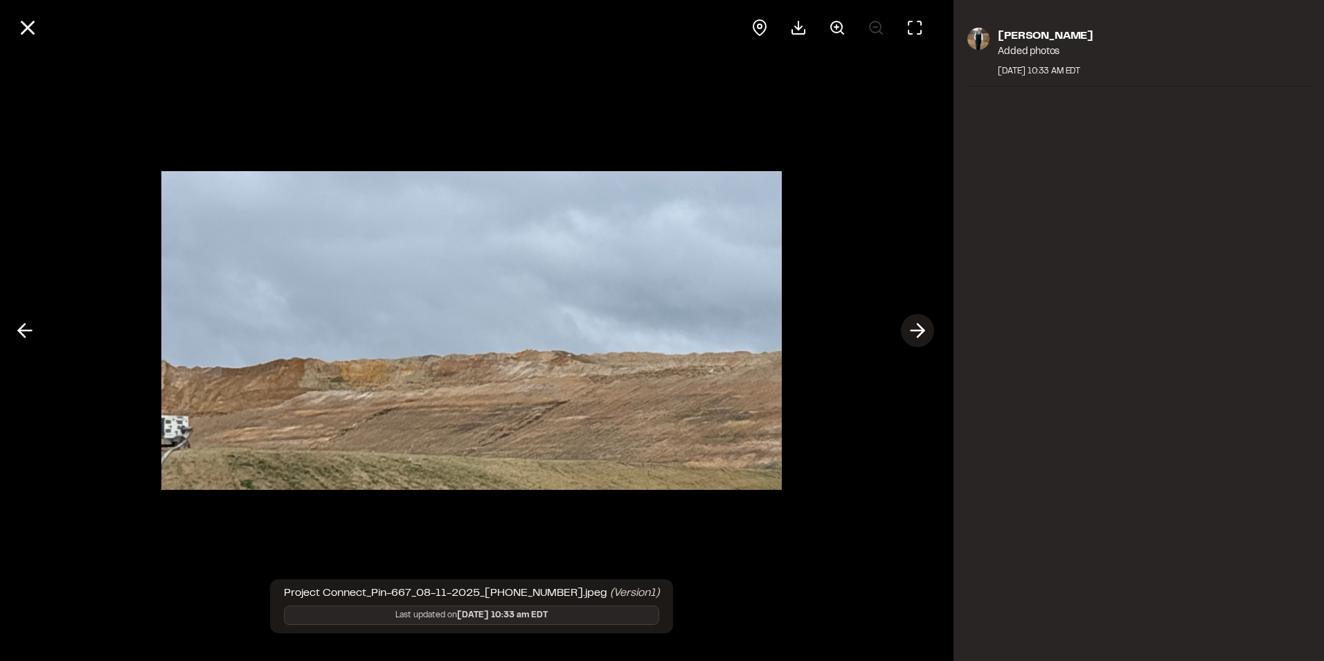
click at [904, 325] on button at bounding box center [917, 330] width 33 height 33
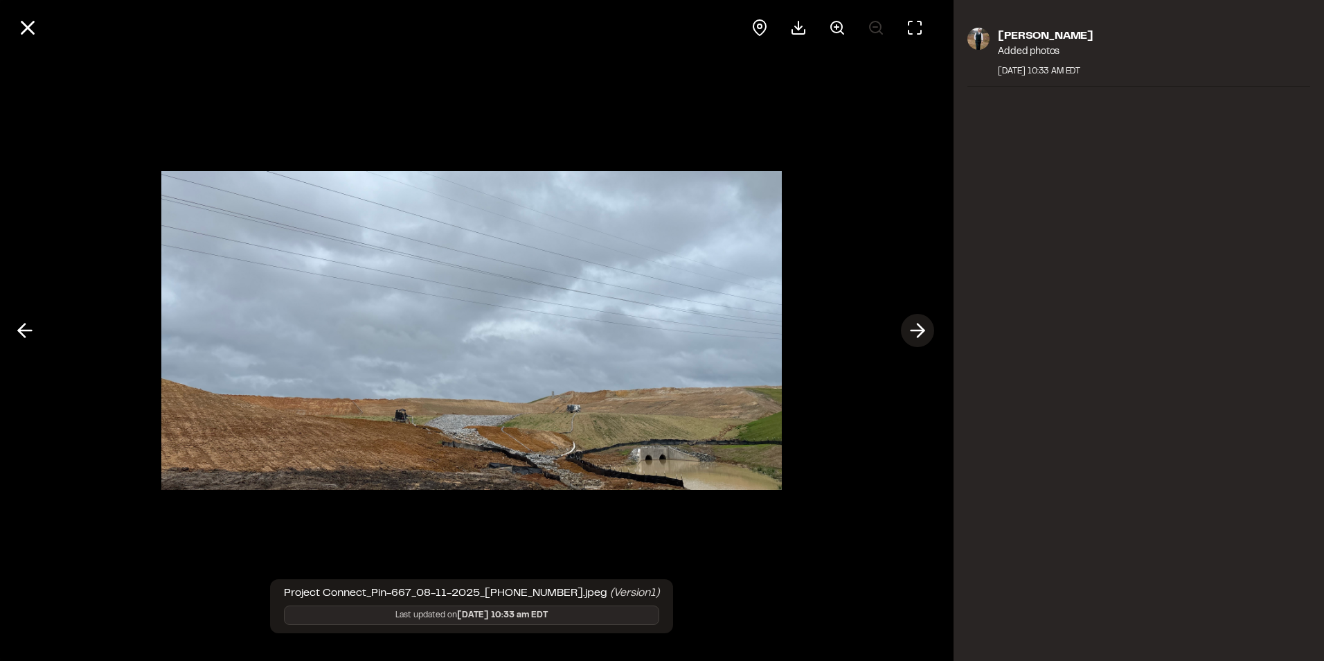
click at [904, 325] on button at bounding box center [917, 330] width 33 height 33
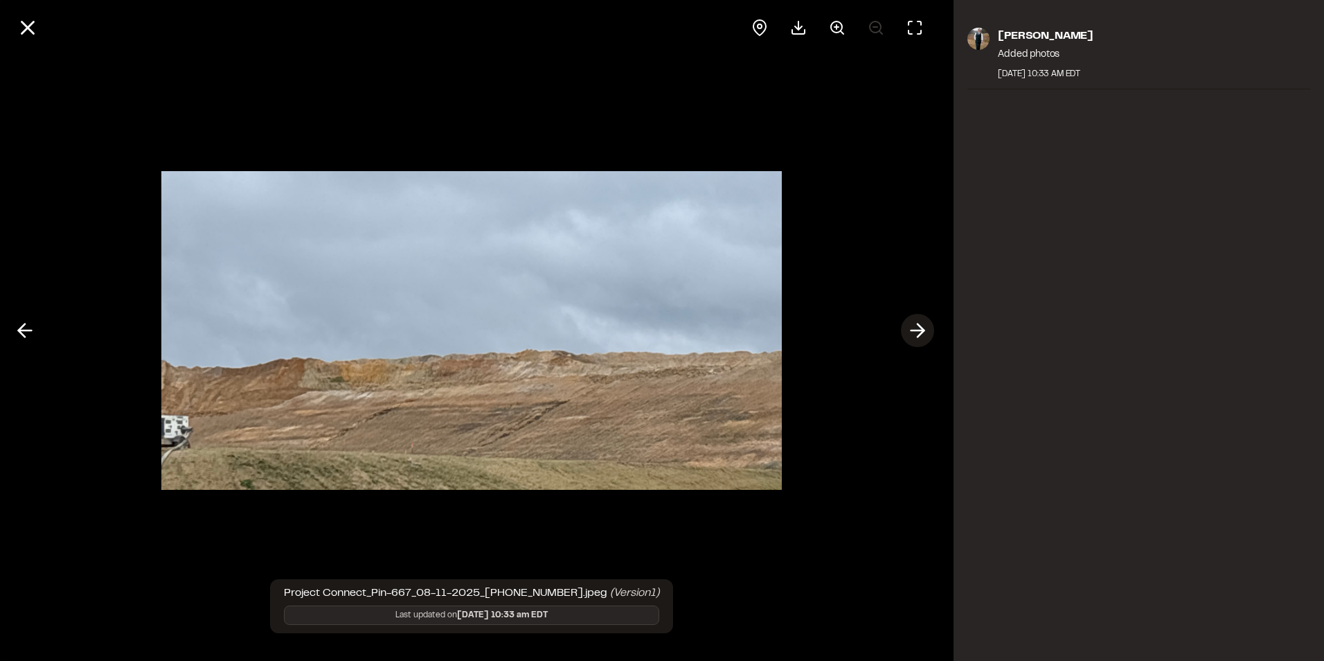
click at [904, 325] on button at bounding box center [917, 330] width 33 height 33
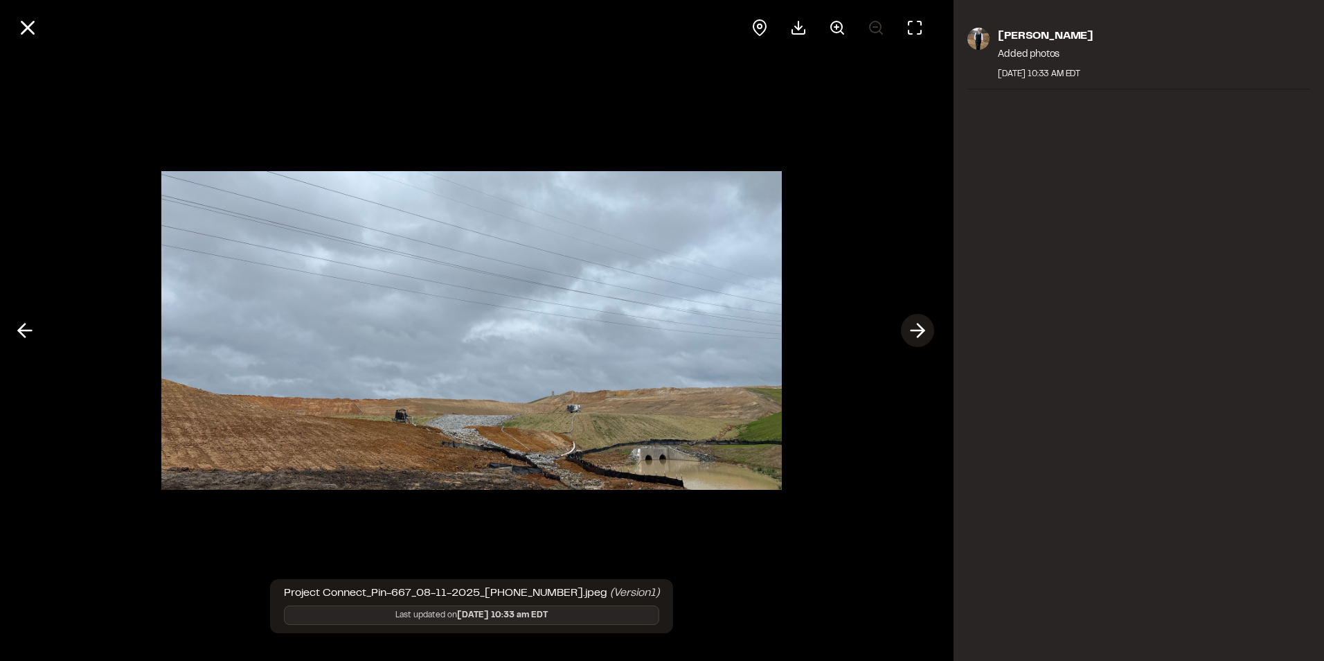
click at [904, 325] on button at bounding box center [917, 330] width 33 height 33
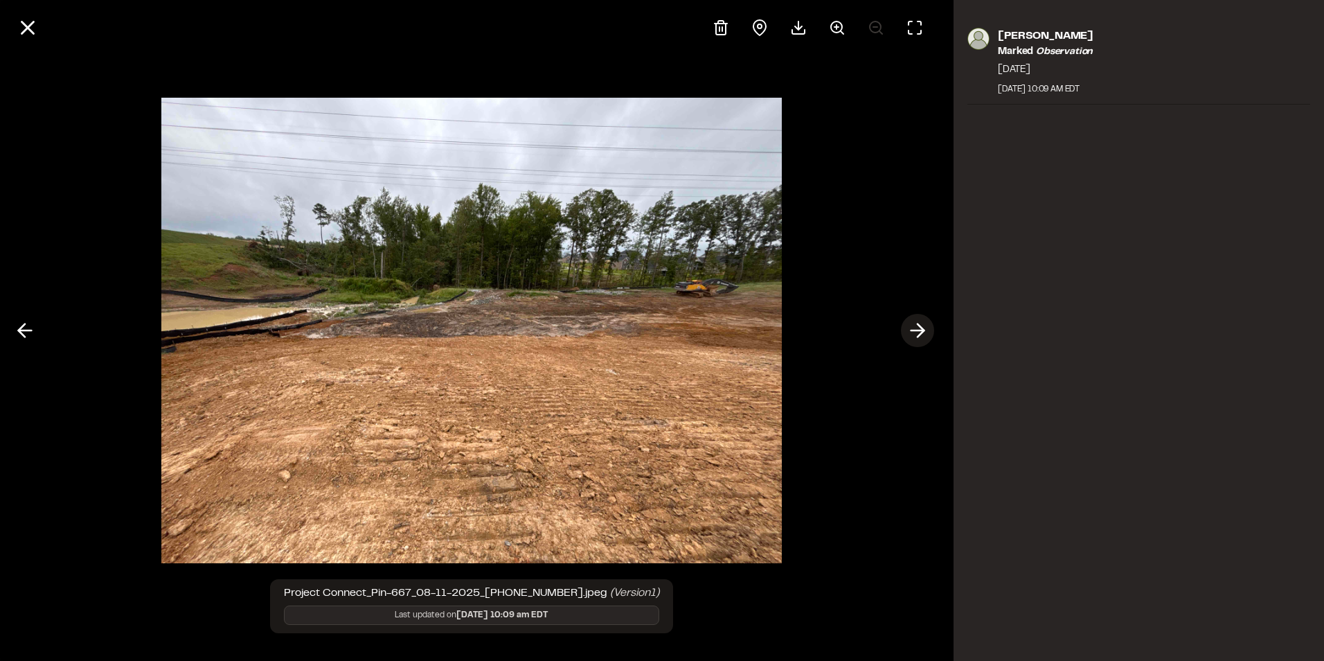
click at [904, 325] on button at bounding box center [917, 330] width 33 height 33
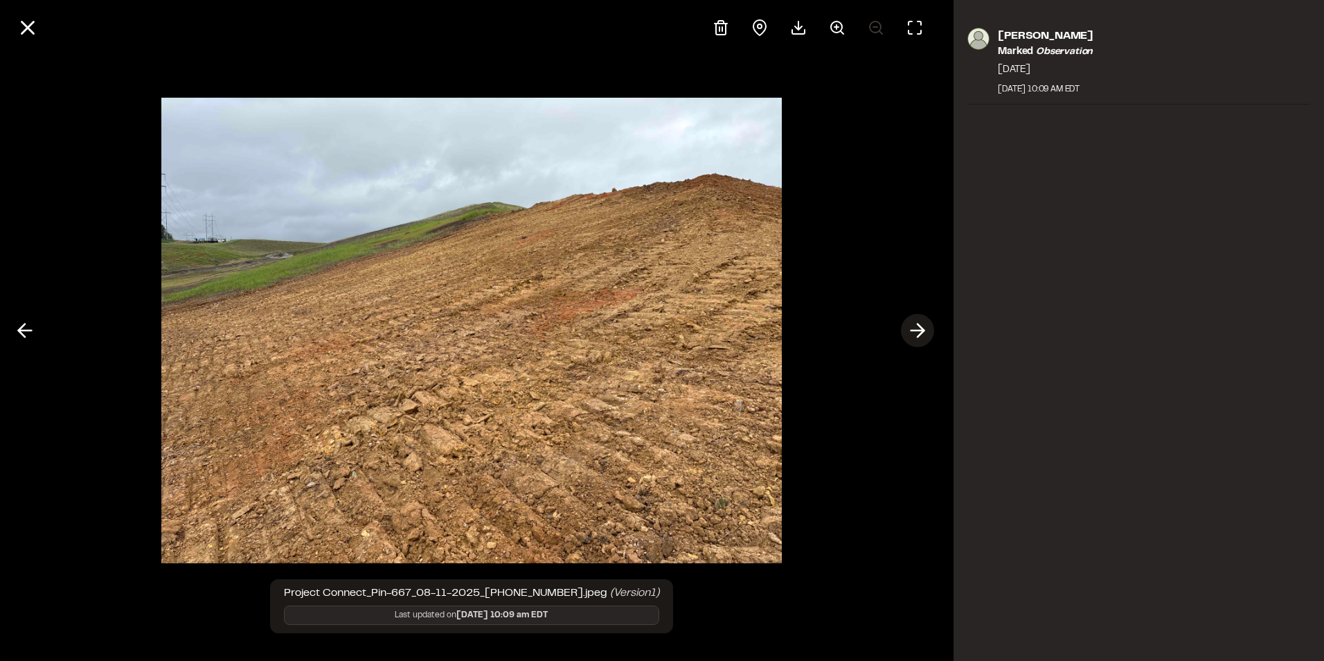
click at [904, 325] on button at bounding box center [917, 330] width 33 height 33
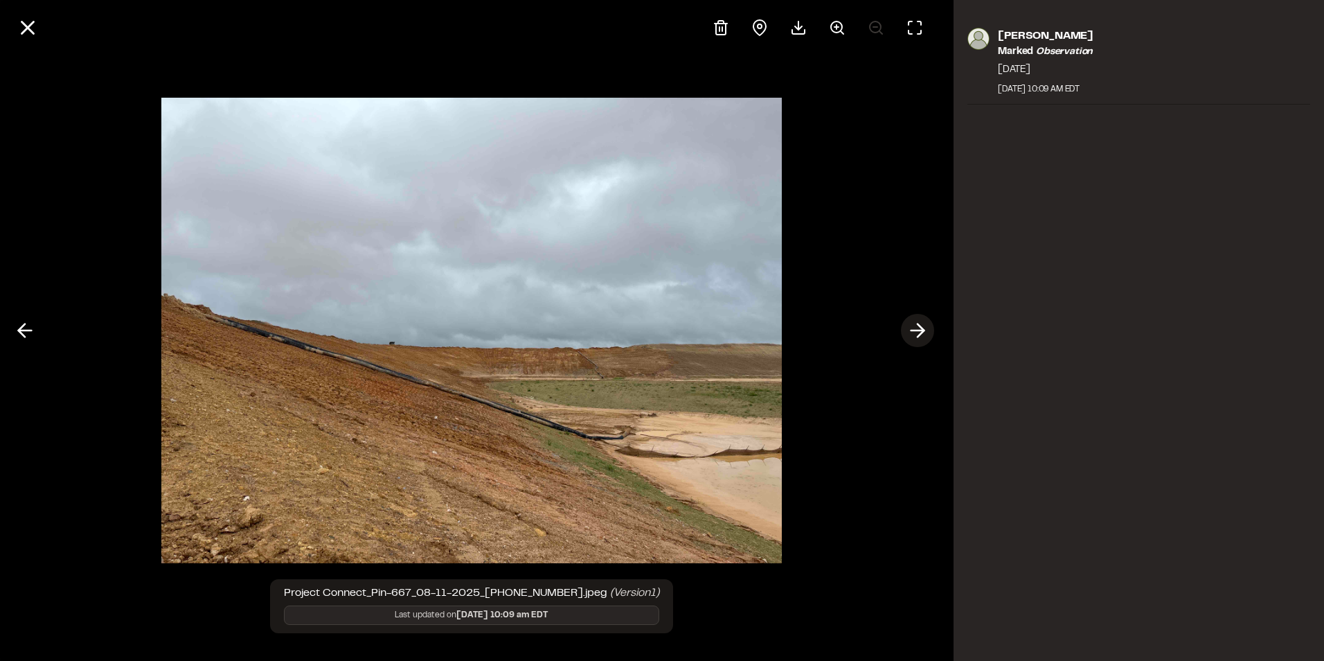
click at [904, 325] on button at bounding box center [917, 330] width 33 height 33
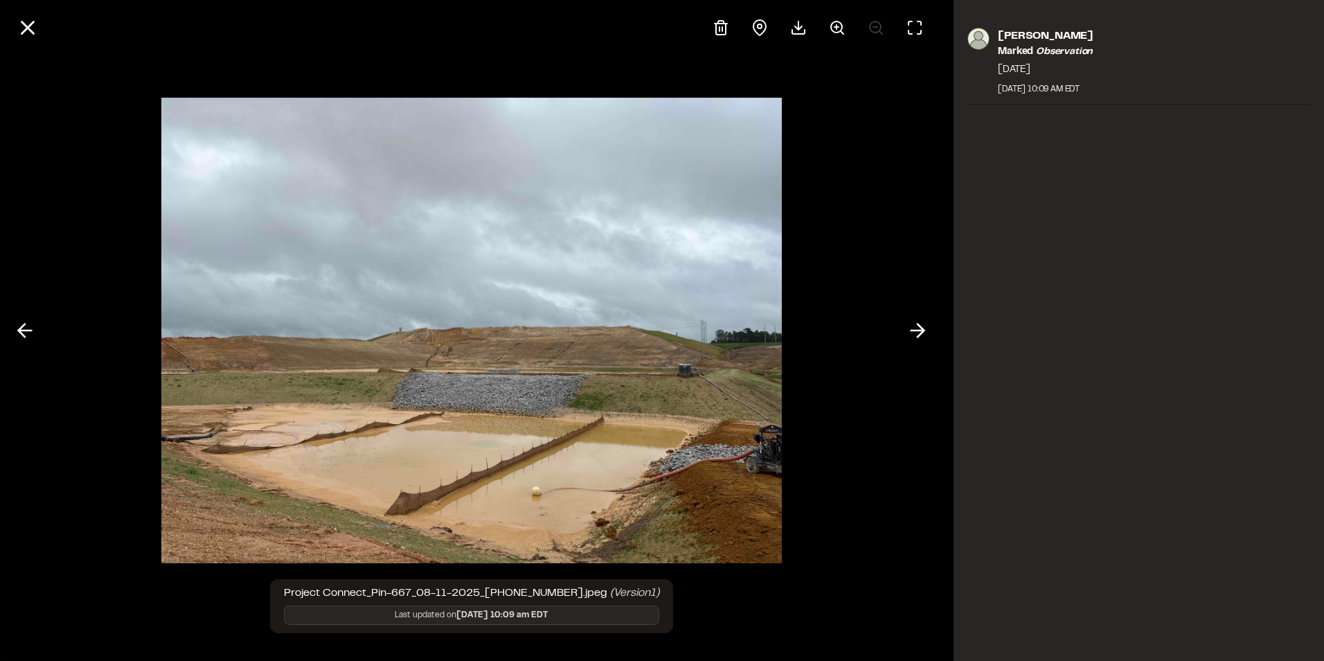
drag, startPoint x: 1058, startPoint y: 234, endPoint x: 1022, endPoint y: 240, distance: 35.9
click at [1058, 234] on div "Jacob Marked observation 8/11/2025 August 11, 2025 10:09 AM EDT" at bounding box center [1139, 330] width 371 height 661
click at [24, 26] on icon at bounding box center [28, 28] width 24 height 24
